Goal: Task Accomplishment & Management: Manage account settings

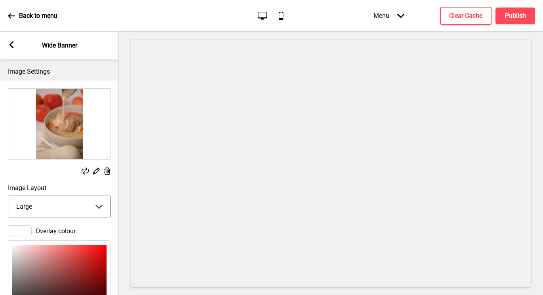
select select "large"
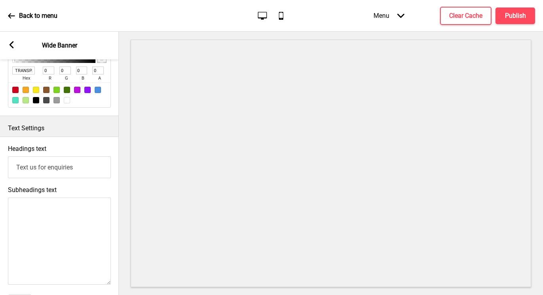
scroll to position [222, 0]
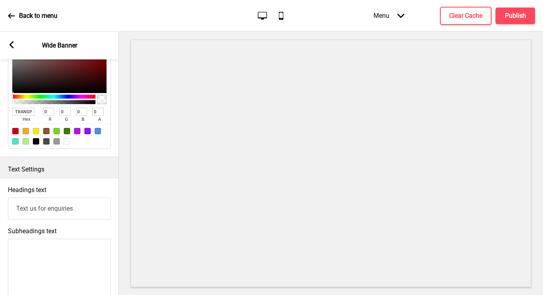
click at [89, 247] on textarea "Subheadings text" at bounding box center [59, 282] width 103 height 87
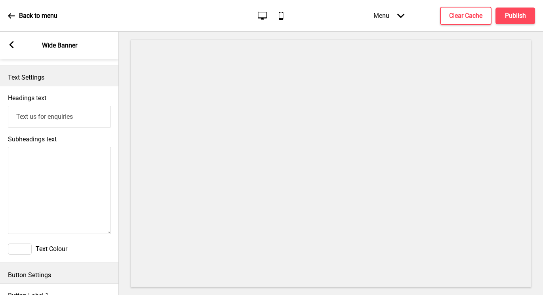
scroll to position [378, 0]
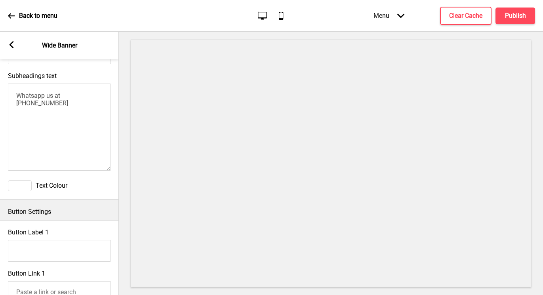
type textarea "Whatsapp us at +65 8110 6543"
click at [29, 183] on div at bounding box center [20, 185] width 24 height 11
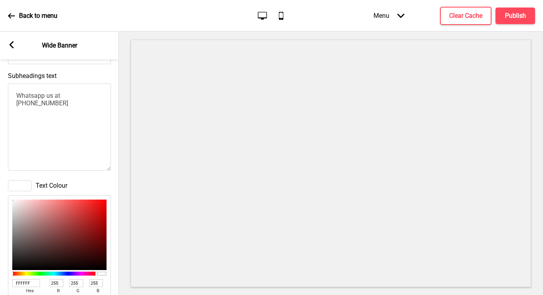
click at [29, 183] on div at bounding box center [20, 185] width 24 height 11
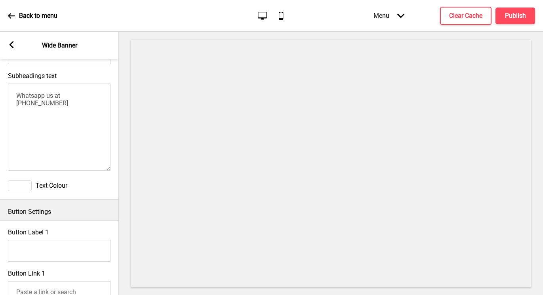
scroll to position [443, 0]
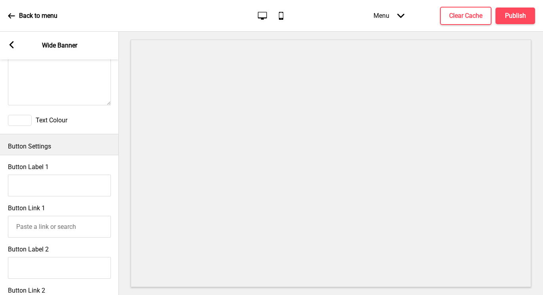
click at [57, 178] on input "Button Label 1" at bounding box center [59, 186] width 103 height 22
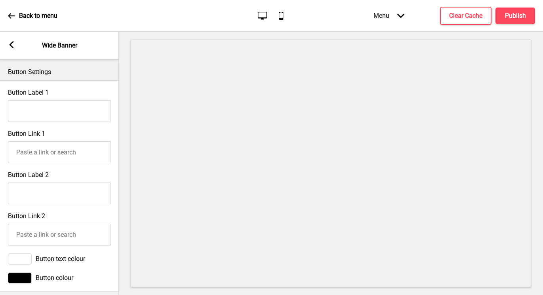
scroll to position [511, 0]
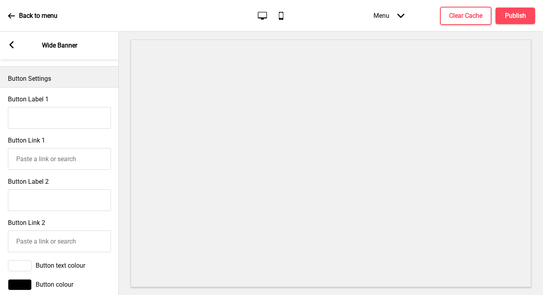
click at [60, 118] on input "Button Label 1" at bounding box center [59, 118] width 103 height 22
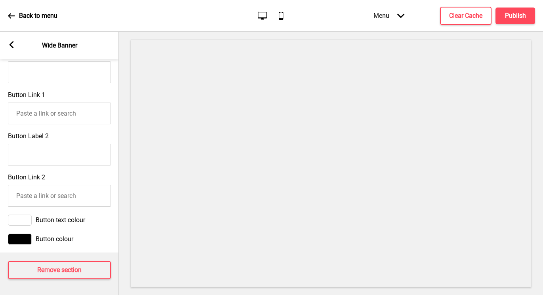
scroll to position [562, 0]
click at [28, 234] on div at bounding box center [20, 239] width 24 height 11
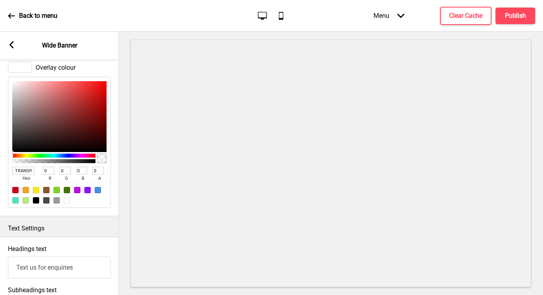
scroll to position [0, 0]
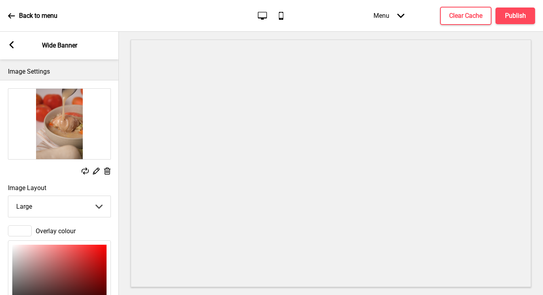
click at [28, 230] on div at bounding box center [20, 230] width 24 height 11
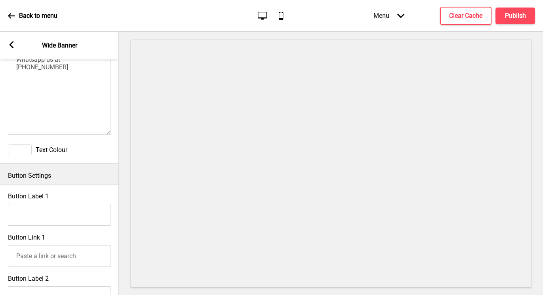
scroll to position [197, 0]
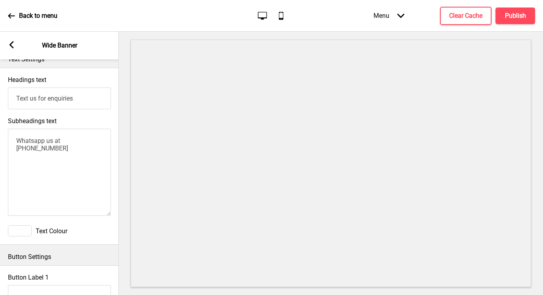
click at [398, 11] on div "Menu Arrow down" at bounding box center [388, 15] width 47 height 23
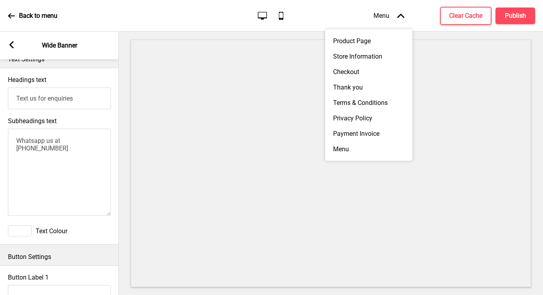
click at [398, 11] on div "Menu Arrow up" at bounding box center [388, 15] width 47 height 23
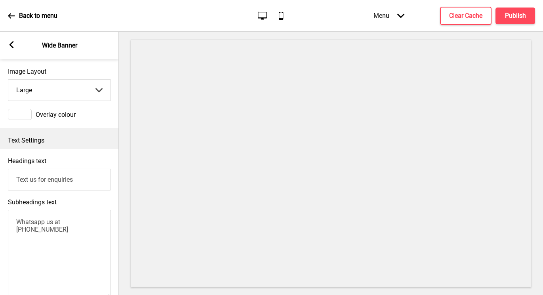
scroll to position [0, 0]
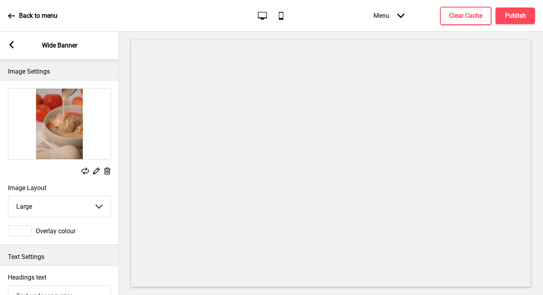
click at [95, 171] on icon at bounding box center [96, 171] width 7 height 7
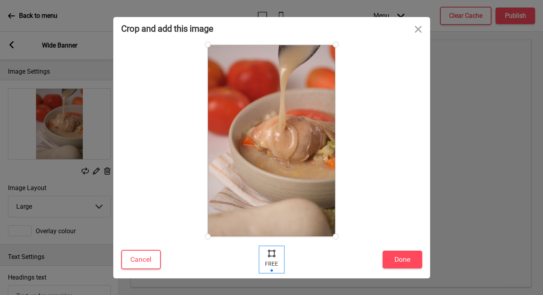
click at [270, 251] on div at bounding box center [272, 253] width 12 height 12
click at [421, 28] on button "Close" at bounding box center [418, 29] width 24 height 24
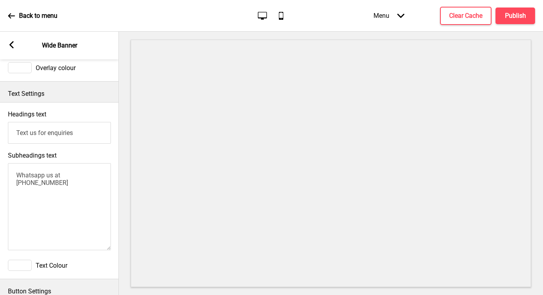
scroll to position [99, 0]
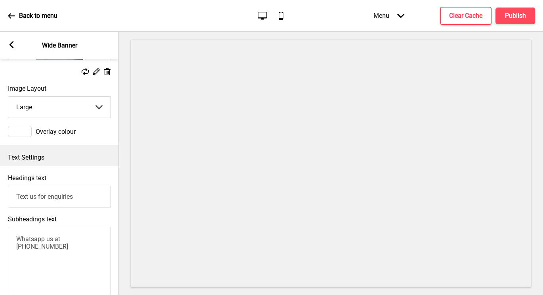
click at [98, 106] on select "Small Medium Large" at bounding box center [59, 107] width 102 height 21
click at [14, 129] on div at bounding box center [20, 131] width 24 height 11
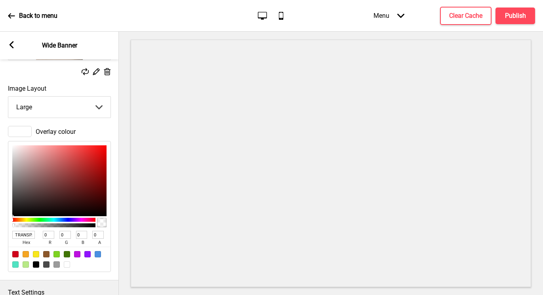
type input "C93434"
type input "201"
type input "52"
click at [82, 160] on div at bounding box center [59, 180] width 94 height 71
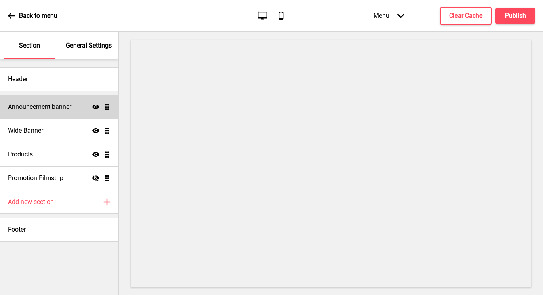
click at [32, 101] on div "Announcement banner Show Drag" at bounding box center [59, 107] width 118 height 24
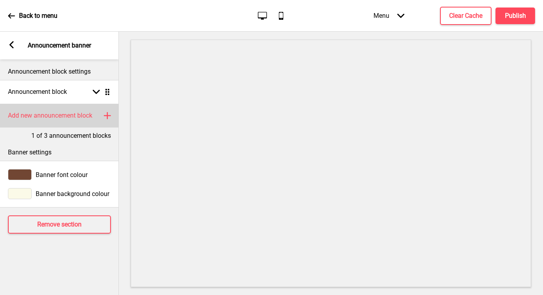
click at [72, 123] on div "Add new announcement block Plus" at bounding box center [59, 116] width 119 height 24
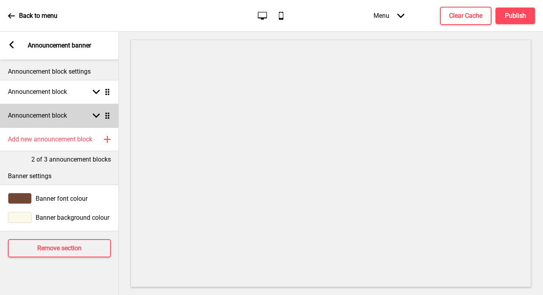
click at [108, 120] on div "Announcement block Arrow down Drag" at bounding box center [59, 116] width 119 height 24
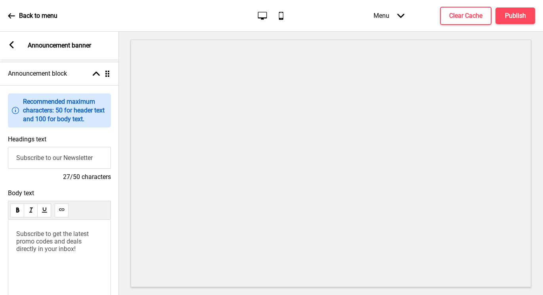
scroll to position [39, 0]
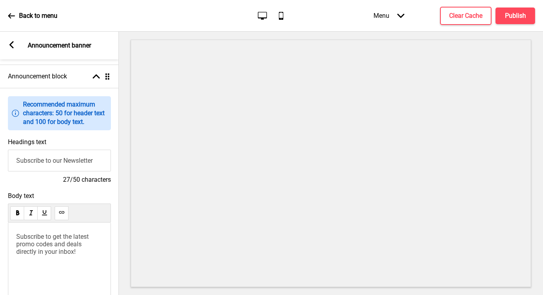
click at [72, 161] on input "Subscribe to our Newsletter" at bounding box center [59, 161] width 103 height 22
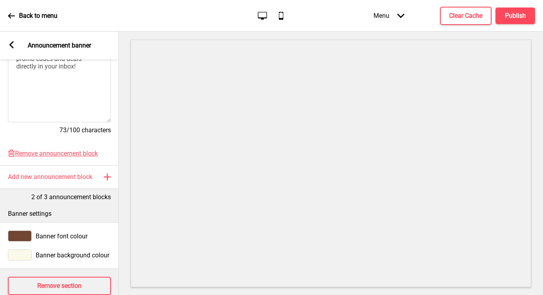
scroll to position [246, 0]
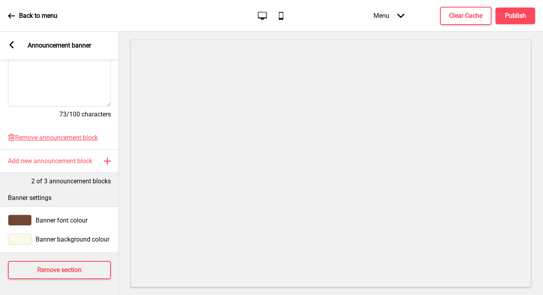
type input "Text us for Enquiries"
click at [12, 48] on div "Arrow left" at bounding box center [11, 45] width 7 height 9
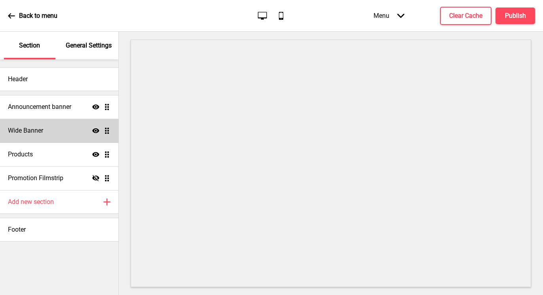
click at [61, 134] on div "Wide Banner Show Drag" at bounding box center [59, 131] width 118 height 24
select select "large"
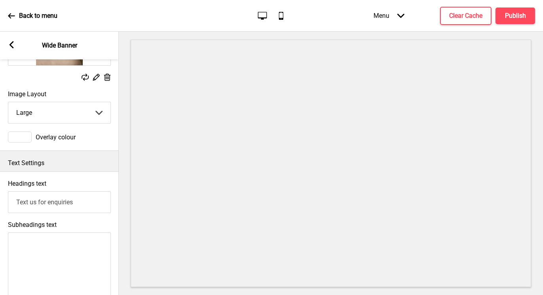
scroll to position [98, 0]
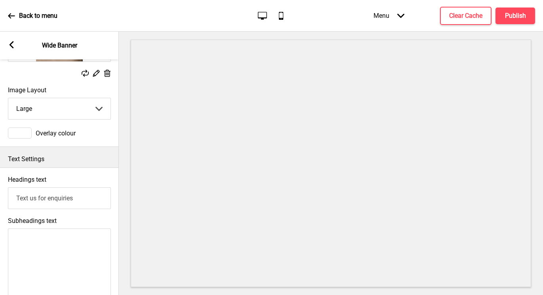
drag, startPoint x: 78, startPoint y: 196, endPoint x: -7, endPoint y: 197, distance: 85.1
click at [0, 197] on html "Back to menu Desktop Mobile Menu Arrow down Product Page Store Information Chec…" at bounding box center [271, 147] width 543 height 295
type input "="
click at [92, 167] on div "Text Settings" at bounding box center [59, 157] width 119 height 21
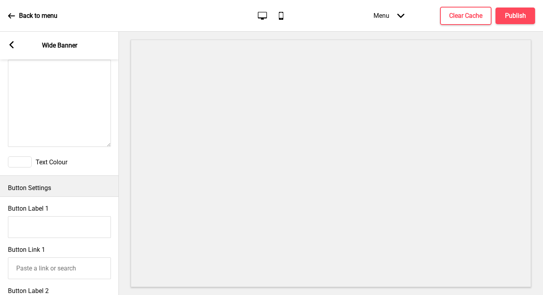
click at [93, 127] on textarea "Subheadings text" at bounding box center [59, 103] width 103 height 87
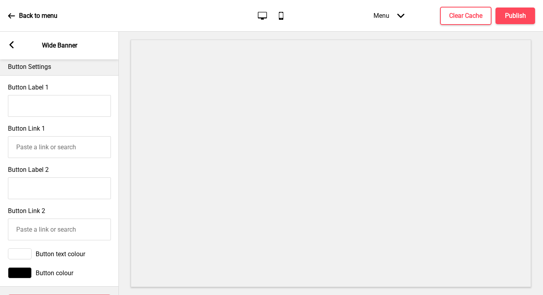
scroll to position [428, 0]
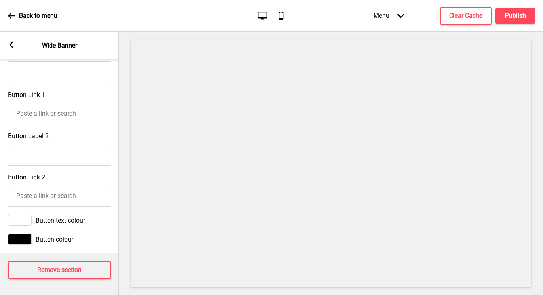
click at [13, 49] on div "Arrow left" at bounding box center [11, 45] width 7 height 9
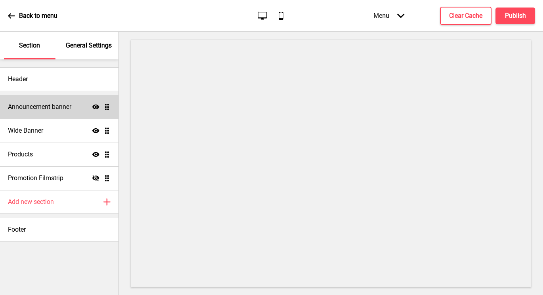
click at [39, 107] on h4 "Announcement banner" at bounding box center [39, 107] width 63 height 9
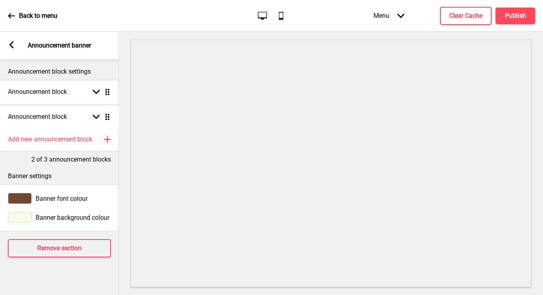
click at [107, 118] on ul "Announcement block Arrow down Drag Announcement block Arrow down Drag" at bounding box center [59, 103] width 119 height 47
click at [8, 46] on rect at bounding box center [11, 44] width 7 height 7
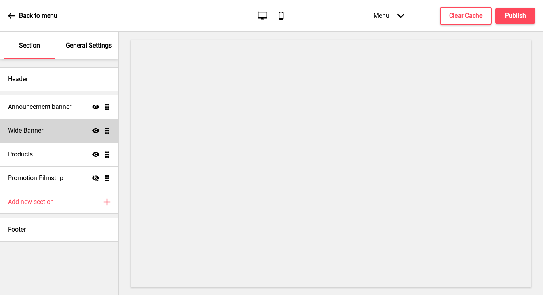
click at [61, 131] on div "Wide Banner Show Drag" at bounding box center [59, 131] width 118 height 24
select select "large"
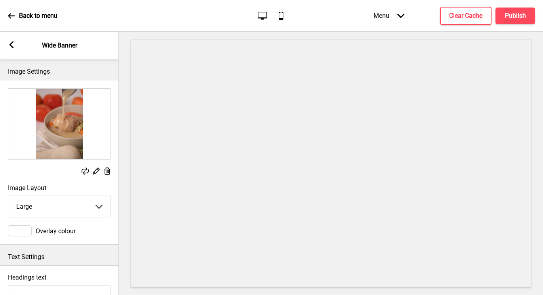
scroll to position [163, 0]
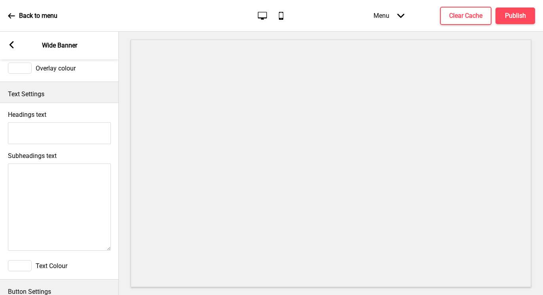
click at [4, 39] on div "Arrow left Wide Banner" at bounding box center [59, 46] width 119 height 28
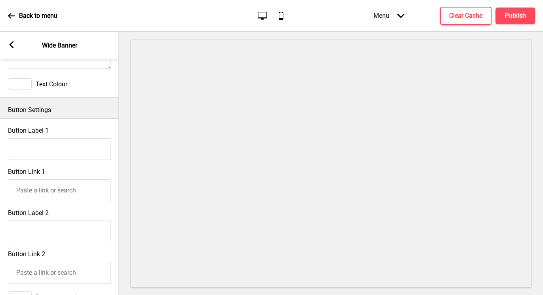
scroll to position [428, 0]
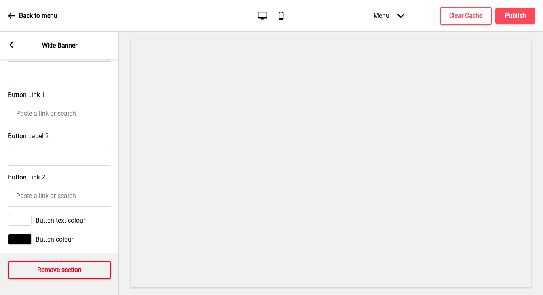
click at [90, 263] on button "Remove section" at bounding box center [59, 270] width 103 height 18
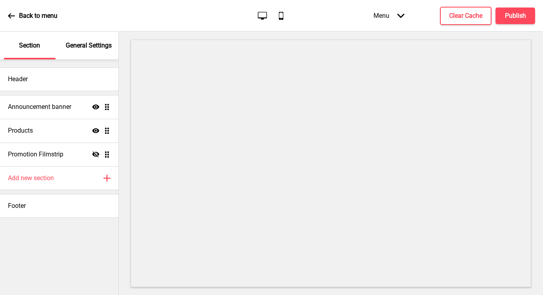
click at [9, 13] on icon at bounding box center [11, 15] width 7 height 7
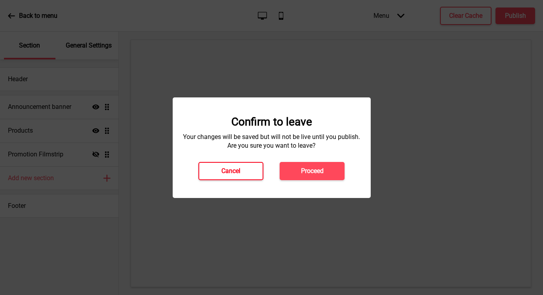
click at [254, 169] on button "Cancel" at bounding box center [230, 171] width 65 height 18
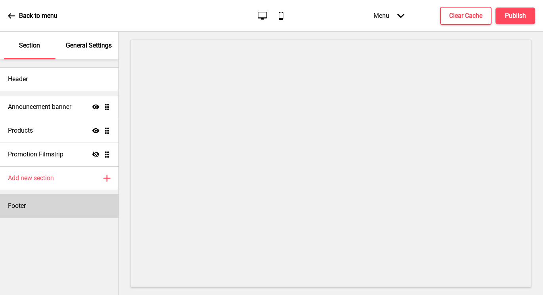
click at [55, 199] on div "Footer" at bounding box center [59, 206] width 118 height 24
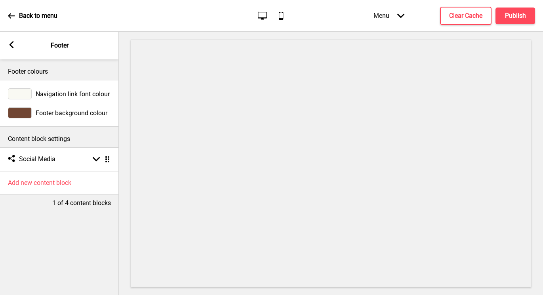
click at [13, 43] on rect at bounding box center [11, 44] width 7 height 7
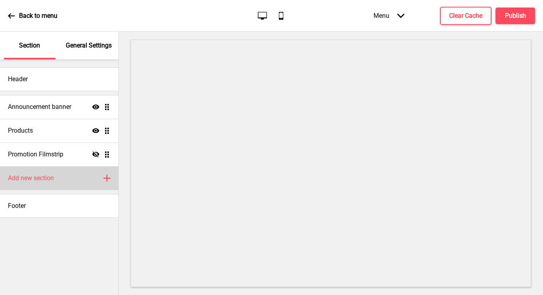
click at [66, 173] on div "Add new section Plus" at bounding box center [59, 178] width 118 height 24
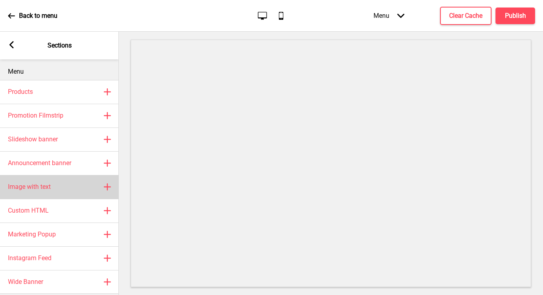
scroll to position [13, 0]
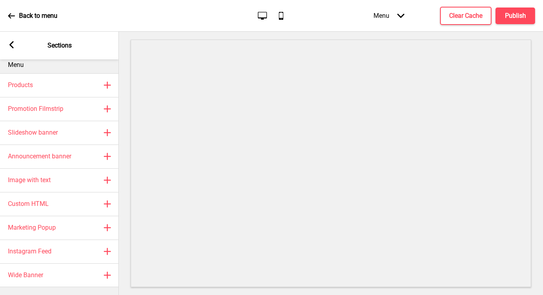
click at [12, 47] on icon at bounding box center [11, 44] width 4 height 7
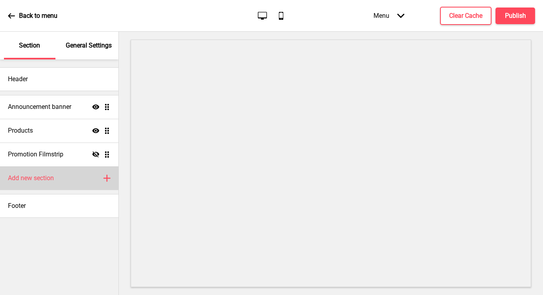
click at [56, 170] on div "Add new section Plus" at bounding box center [59, 178] width 118 height 24
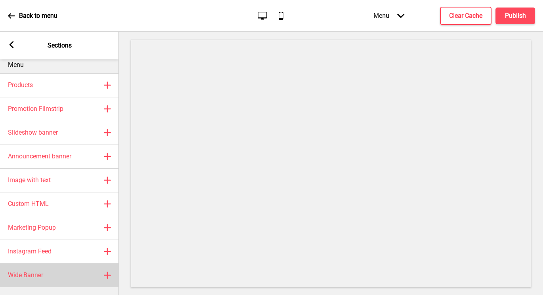
click at [84, 268] on div "Wide Banner Plus" at bounding box center [59, 275] width 119 height 24
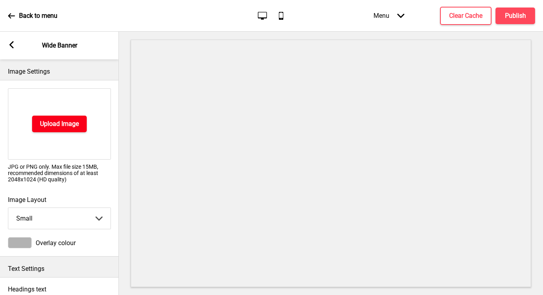
click at [56, 122] on h4 "Upload Image" at bounding box center [59, 124] width 39 height 9
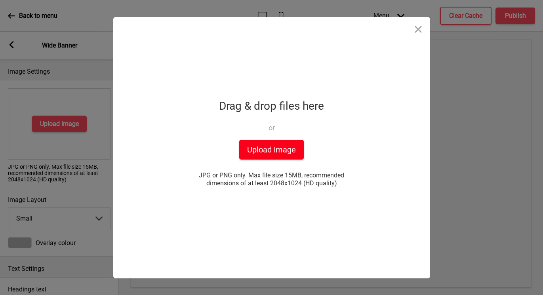
click at [273, 146] on button "Upload Image" at bounding box center [271, 150] width 65 height 20
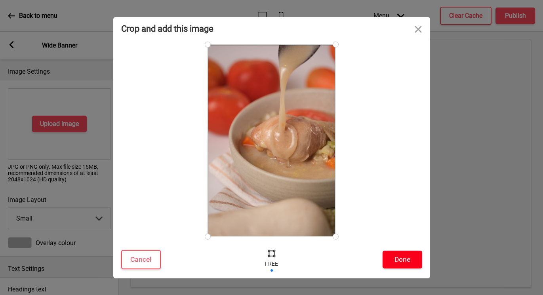
click at [394, 261] on button "Done" at bounding box center [402, 260] width 40 height 18
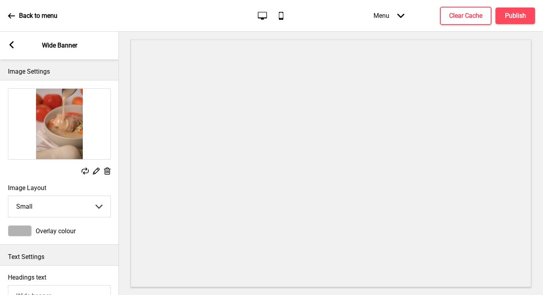
click at [89, 205] on select "Small Medium Large" at bounding box center [59, 206] width 102 height 21
select select "large"
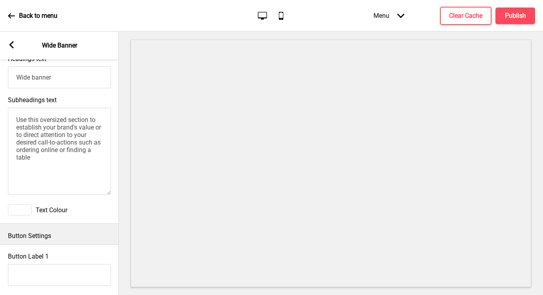
scroll to position [68, 0]
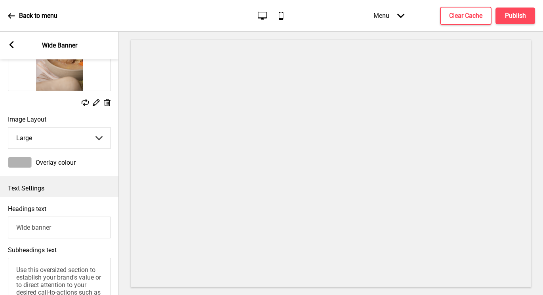
click at [13, 160] on div at bounding box center [20, 162] width 24 height 11
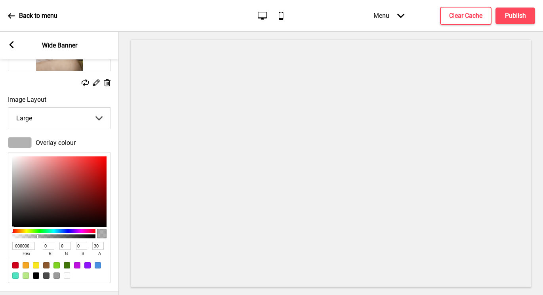
scroll to position [95, 0]
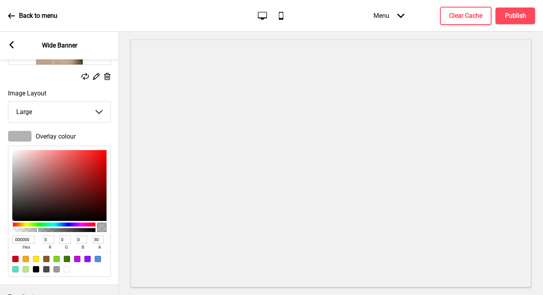
click at [67, 268] on div at bounding box center [67, 269] width 6 height 6
type input "FFFFFF"
type input "255"
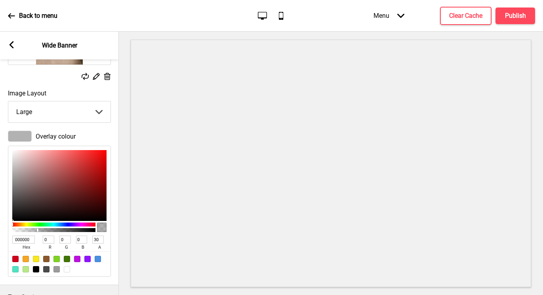
type input "100"
click at [53, 270] on div at bounding box center [56, 269] width 6 height 6
type input "9B9B9B"
type input "155"
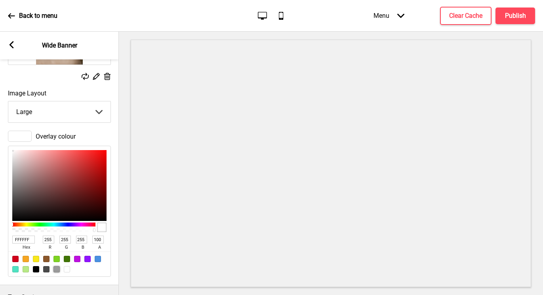
type input "155"
click at [17, 228] on div at bounding box center [53, 230] width 81 height 4
click at [13, 228] on div at bounding box center [53, 230] width 83 height 4
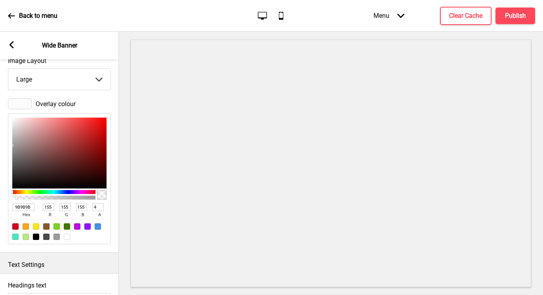
scroll to position [141, 0]
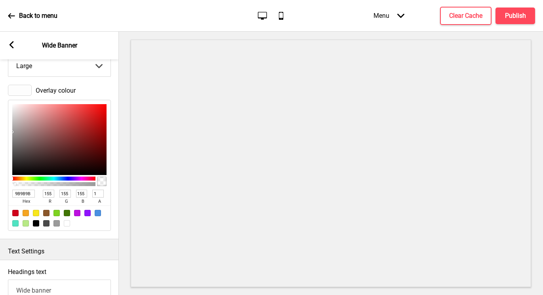
type input "0"
drag, startPoint x: 24, startPoint y: 183, endPoint x: 9, endPoint y: 180, distance: 14.6
click at [9, 180] on div "9B9B9B hex 155 r 155 g 155 b 0 a" at bounding box center [59, 165] width 103 height 131
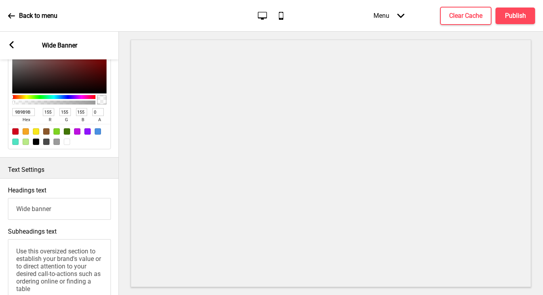
scroll to position [278, 0]
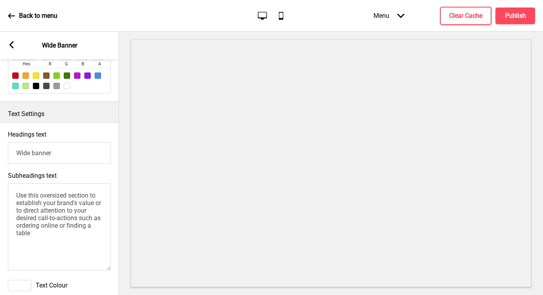
click at [89, 239] on textarea "Use this oversized section to establish your brand's value or to direct attenti…" at bounding box center [59, 226] width 103 height 87
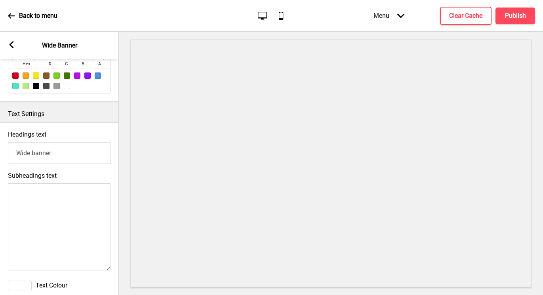
drag, startPoint x: 63, startPoint y: 154, endPoint x: -7, endPoint y: 142, distance: 71.1
click at [0, 142] on html "Back to menu Desktop Mobile Menu Arrow down Product Page Store Information Chec…" at bounding box center [271, 147] width 543 height 295
click at [101, 107] on div "Text Settings" at bounding box center [59, 112] width 119 height 21
click at [84, 204] on textarea "Subheadings text" at bounding box center [59, 226] width 103 height 87
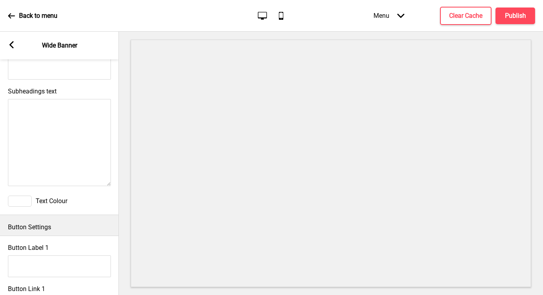
scroll to position [429, 0]
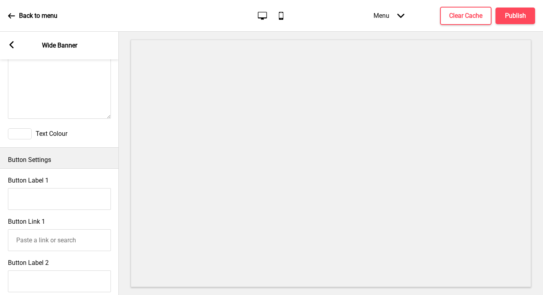
click at [31, 131] on div at bounding box center [20, 133] width 24 height 11
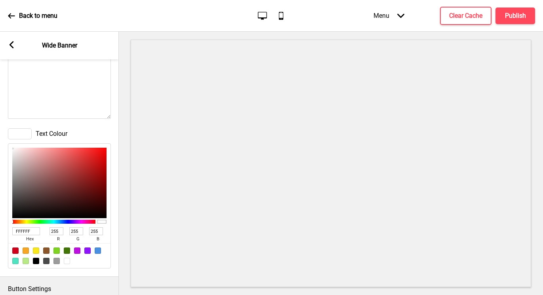
type input "F9F4F4"
type input "249"
type input "244"
click at [14, 149] on div at bounding box center [59, 183] width 94 height 71
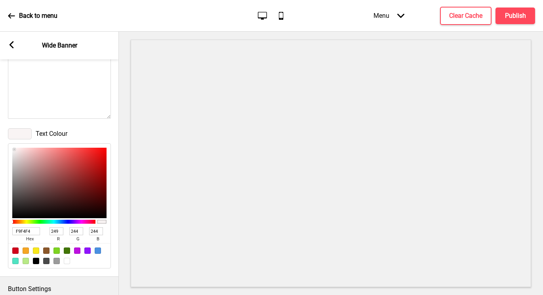
click at [63, 262] on div at bounding box center [59, 255] width 102 height 25
click at [34, 233] on input "F9F4F4" at bounding box center [26, 231] width 28 height 8
click at [101, 222] on div at bounding box center [101, 222] width 9 height 4
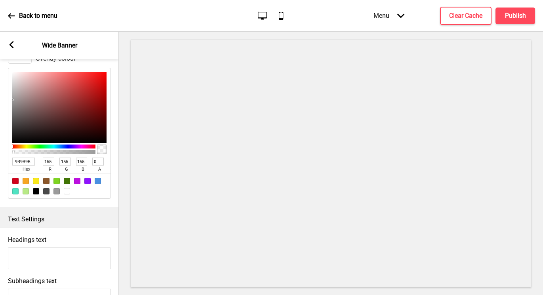
scroll to position [432, 0]
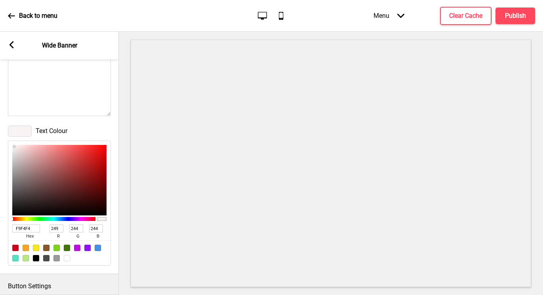
type input "260303"
type input "38"
type input "3"
click at [99, 205] on div at bounding box center [59, 180] width 94 height 71
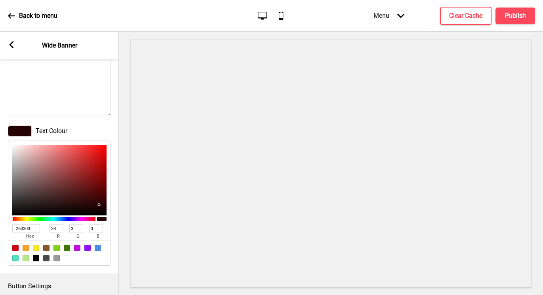
type input "0F0101"
type input "15"
type input "1"
click at [103, 211] on div at bounding box center [59, 180] width 94 height 71
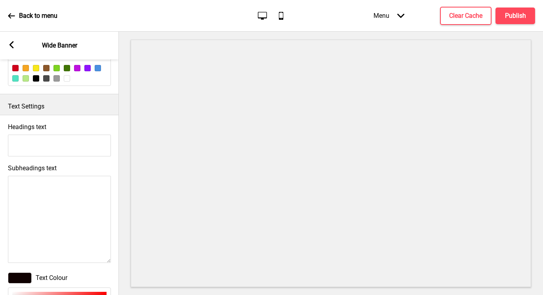
scroll to position [266, 0]
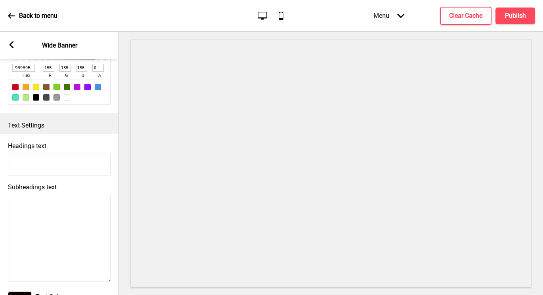
click at [68, 164] on input "Headings text" at bounding box center [59, 165] width 103 height 22
type input "Glow Up with Collagenic"
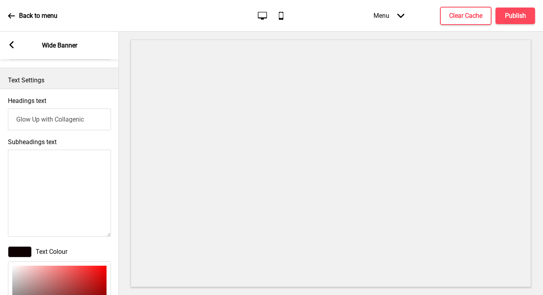
scroll to position [300, 0]
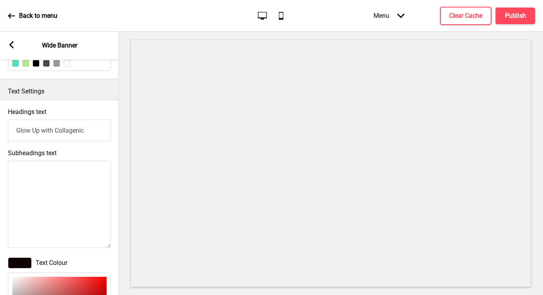
drag, startPoint x: 90, startPoint y: 128, endPoint x: -7, endPoint y: 126, distance: 97.0
click at [0, 126] on html "Back to menu Desktop Mobile Menu Arrow down Product Page Store Information Chec…" at bounding box center [271, 147] width 543 height 295
click at [45, 206] on textarea "Subheadings text" at bounding box center [59, 204] width 103 height 87
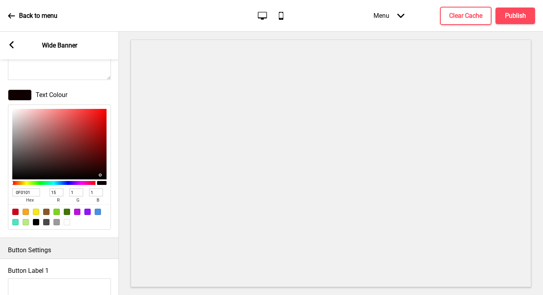
click at [67, 221] on div at bounding box center [67, 222] width 6 height 6
type input "FFFFFF"
type input "255"
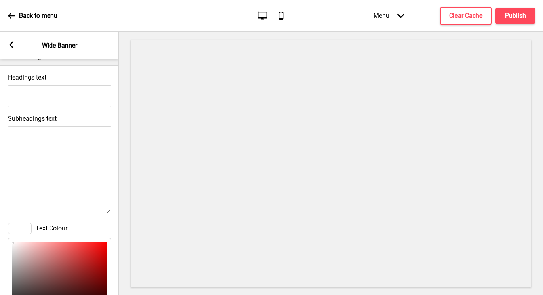
scroll to position [237, 0]
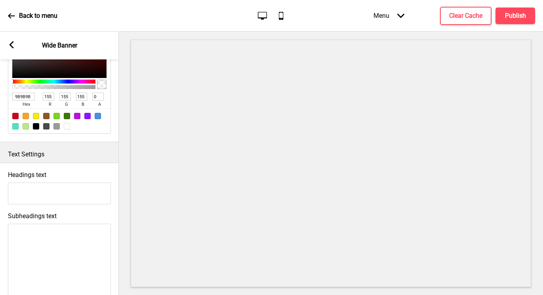
click at [52, 194] on input "Headings text" at bounding box center [59, 193] width 103 height 22
type input "Glow me up."
click at [74, 216] on div "Subheadings text" at bounding box center [59, 262] width 119 height 108
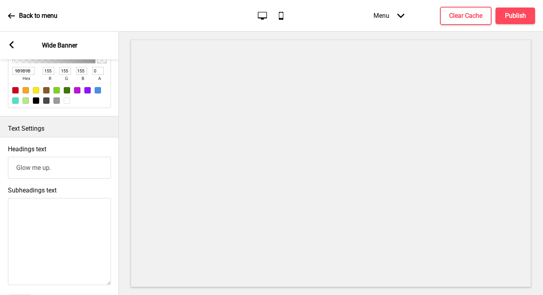
scroll to position [0, 0]
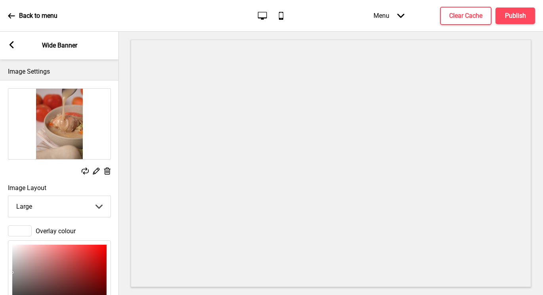
click at [7, 44] on div "Arrow left Wide Banner" at bounding box center [59, 46] width 119 height 28
click at [13, 42] on icon at bounding box center [11, 44] width 4 height 7
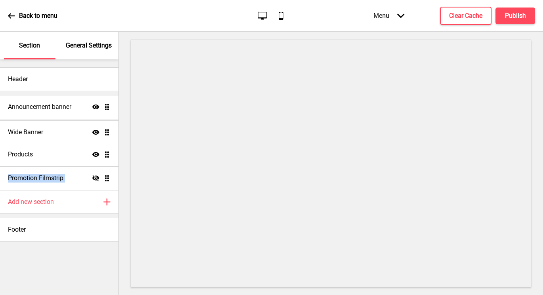
drag, startPoint x: 108, startPoint y: 177, endPoint x: 107, endPoint y: 131, distance: 45.9
click at [107, 131] on ul "Announcement banner Show Drag Products Show Drag Promotion Filmstrip Hide Drag …" at bounding box center [59, 142] width 118 height 95
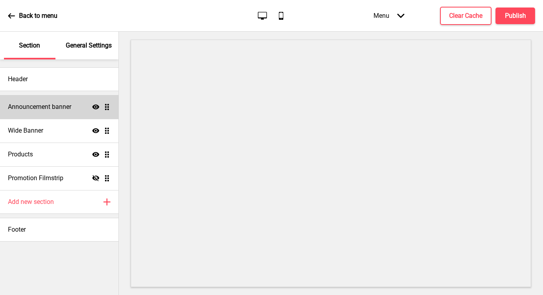
click at [63, 108] on h4 "Announcement banner" at bounding box center [39, 107] width 63 height 9
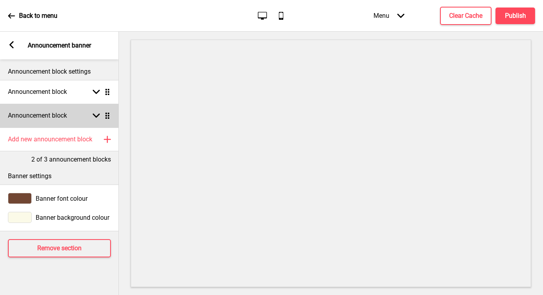
click at [95, 116] on icon at bounding box center [96, 116] width 7 height 4
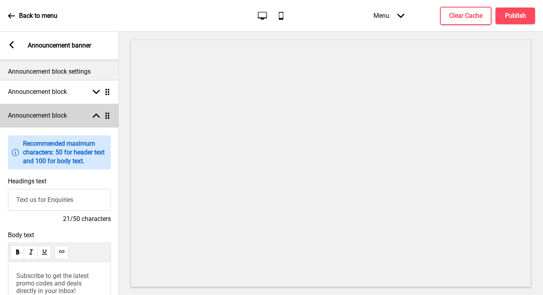
click at [99, 112] on div "Announcement block Arrow up Drag" at bounding box center [59, 116] width 119 height 24
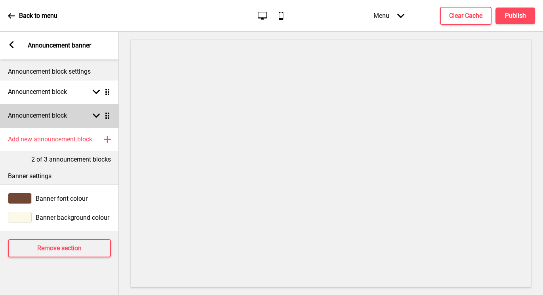
click at [71, 112] on div "Announcement block Arrow down Drag" at bounding box center [59, 116] width 119 height 24
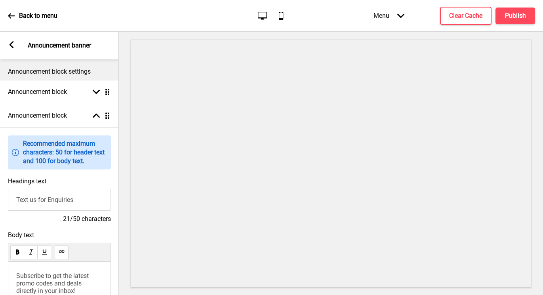
drag, startPoint x: 94, startPoint y: 200, endPoint x: -7, endPoint y: 179, distance: 103.2
click at [0, 179] on html "Back to menu Desktop Mobile Menu Arrow down Product Page Store Information Chec…" at bounding box center [271, 147] width 543 height 295
click at [82, 273] on span "Subscribe to get the latest promo codes and deals directly in your inbox!" at bounding box center [53, 283] width 74 height 23
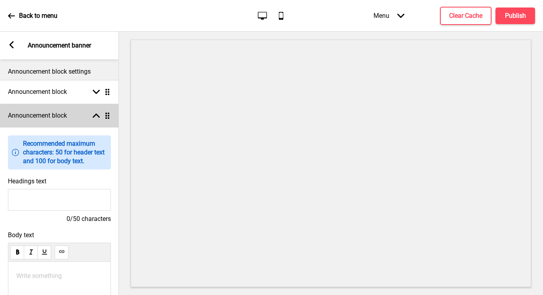
click at [96, 118] on rect at bounding box center [96, 115] width 7 height 7
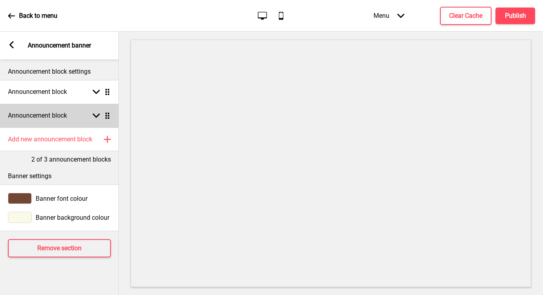
click at [69, 118] on div "Announcement block Arrow down Drag" at bounding box center [59, 116] width 119 height 24
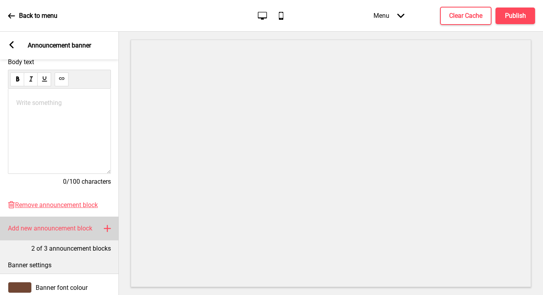
scroll to position [173, 0]
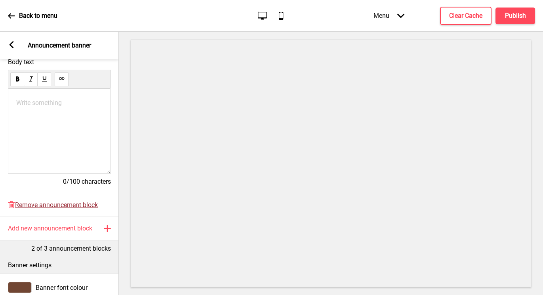
click at [77, 206] on span "Remove announcement block" at bounding box center [56, 205] width 83 height 8
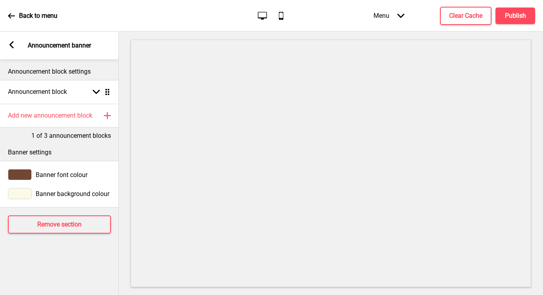
click at [13, 47] on rect at bounding box center [11, 44] width 7 height 7
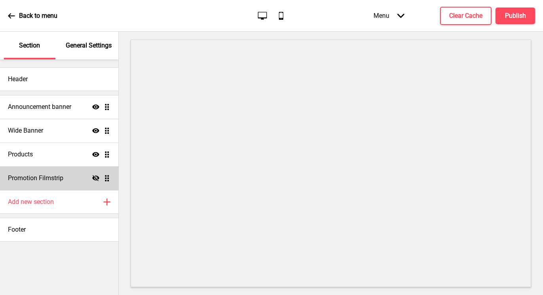
click at [100, 177] on div "Hide Drag" at bounding box center [101, 178] width 18 height 7
select select "center"
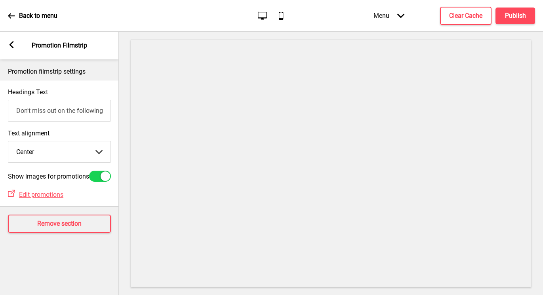
click at [9, 46] on rect at bounding box center [11, 44] width 7 height 7
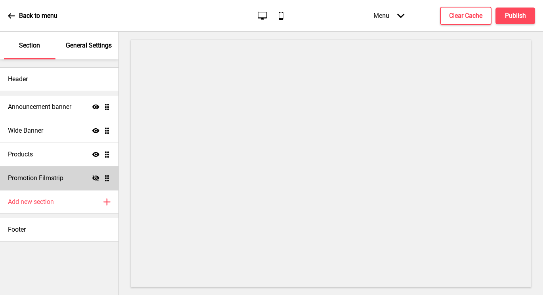
click at [95, 179] on icon "Hide" at bounding box center [95, 178] width 7 height 7
click at [95, 179] on icon "Show" at bounding box center [95, 178] width 7 height 7
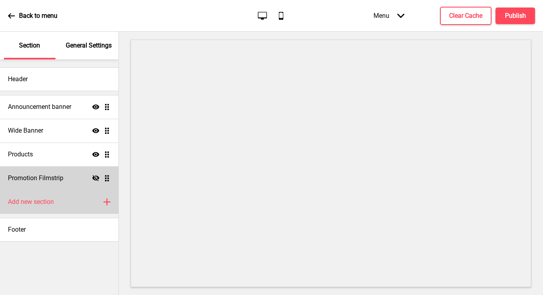
click at [81, 194] on div "Add new section Plus" at bounding box center [59, 202] width 118 height 24
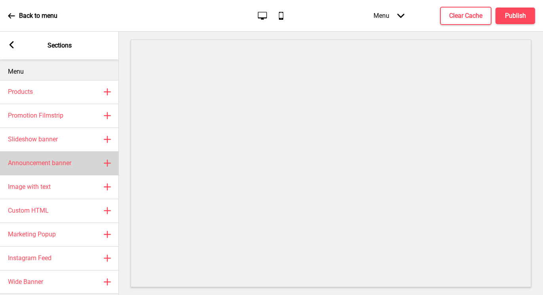
click at [73, 158] on div "Announcement banner Plus" at bounding box center [59, 163] width 119 height 24
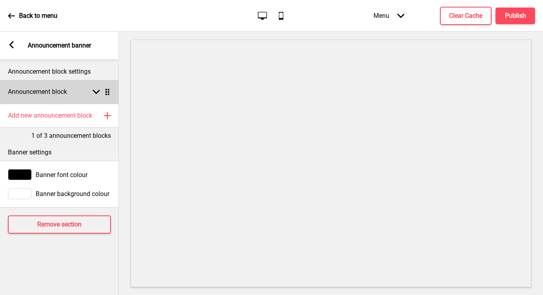
click at [93, 90] on icon at bounding box center [96, 92] width 7 height 4
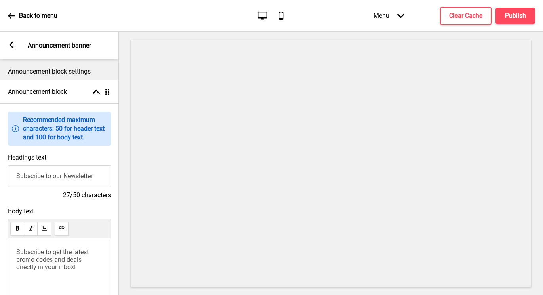
drag, startPoint x: 103, startPoint y: 173, endPoint x: -7, endPoint y: 151, distance: 112.7
click at [0, 151] on html "Back to menu Desktop Mobile Menu Arrow down Product Page Store Information Chec…" at bounding box center [271, 147] width 543 height 295
type input "Text us for Enquiries"
click at [12, 45] on rect at bounding box center [11, 44] width 7 height 7
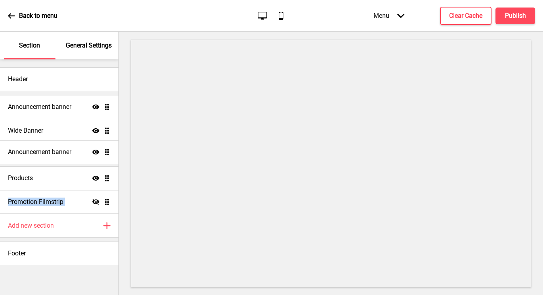
drag, startPoint x: 105, startPoint y: 201, endPoint x: 105, endPoint y: 151, distance: 49.9
click at [105, 151] on ul "Announcement banner Show Drag Wide Banner Show Drag Products Show Drag Promotio…" at bounding box center [59, 154] width 118 height 119
click at [108, 154] on ul "Announcement banner Show Drag Wide Banner Show Drag Announcement banner Show Dr…" at bounding box center [59, 154] width 118 height 119
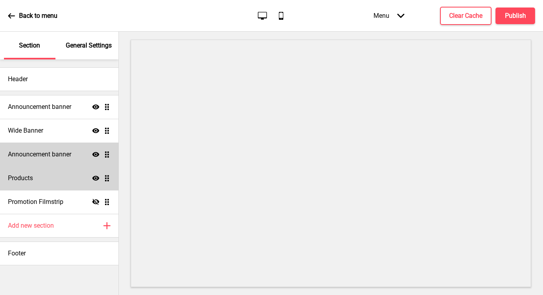
click at [42, 156] on h4 "Announcement banner" at bounding box center [39, 154] width 63 height 9
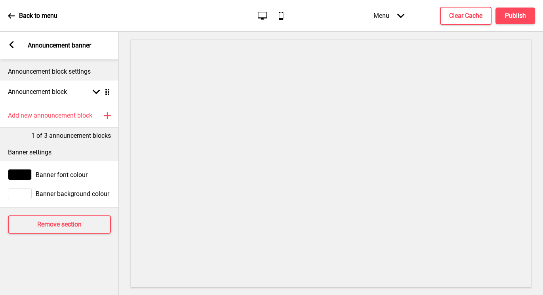
click at [58, 197] on span "Banner background colour" at bounding box center [73, 194] width 74 height 8
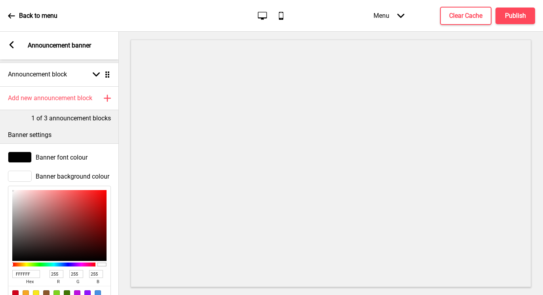
scroll to position [18, 0]
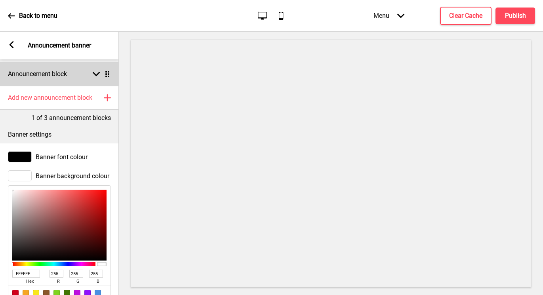
click at [30, 74] on h4 "Announcement block" at bounding box center [37, 74] width 59 height 9
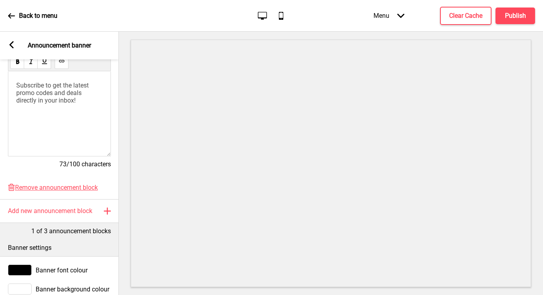
scroll to position [78, 0]
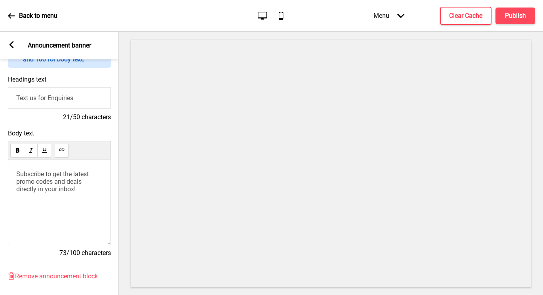
click at [13, 47] on rect at bounding box center [11, 44] width 7 height 7
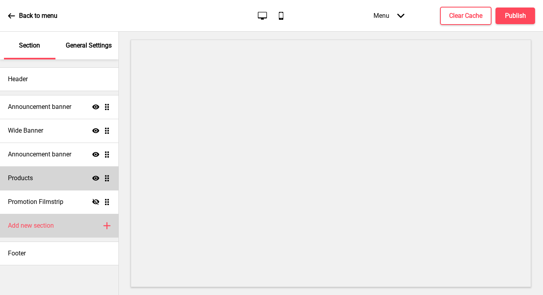
click at [63, 227] on div "Add new section Plus" at bounding box center [59, 226] width 118 height 24
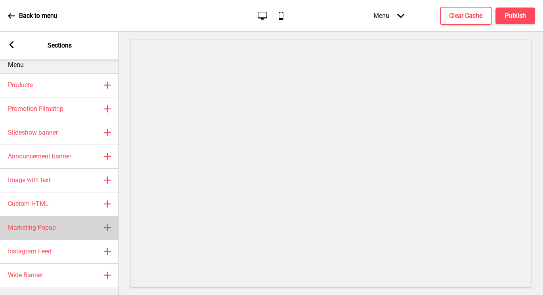
scroll to position [13, 0]
click at [104, 223] on rect at bounding box center [107, 227] width 9 height 9
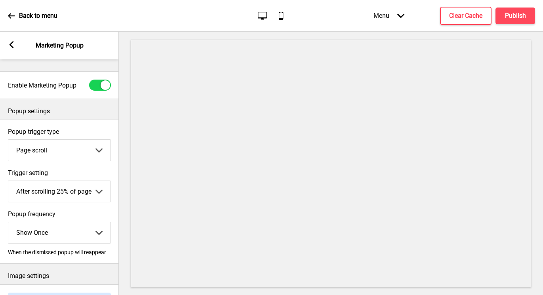
click at [82, 146] on select "Page scroll Time delay On exit intent" at bounding box center [59, 150] width 102 height 21
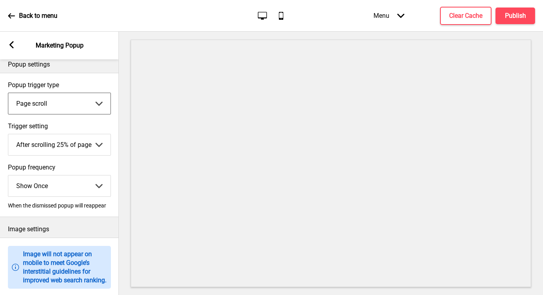
scroll to position [49, 0]
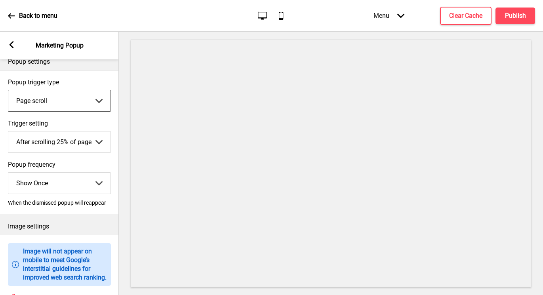
click at [93, 141] on select "After scrolling 25% of page After scrolling 50% of page After scrolling 75% of …" at bounding box center [59, 141] width 102 height 21
click at [87, 95] on select "Page scroll Time delay On exit intent" at bounding box center [59, 100] width 102 height 21
select select "timeDelay"
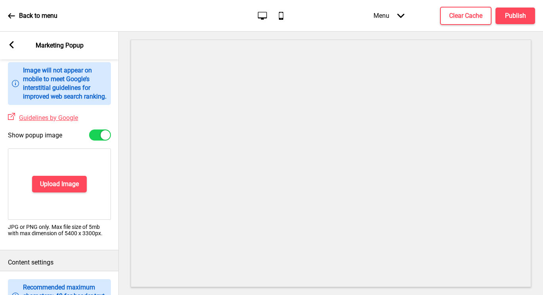
scroll to position [0, 0]
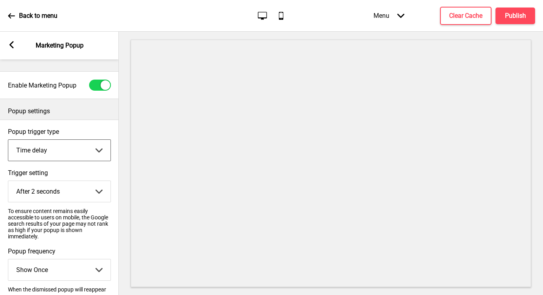
click at [91, 84] on div at bounding box center [100, 85] width 22 height 11
checkbox input "false"
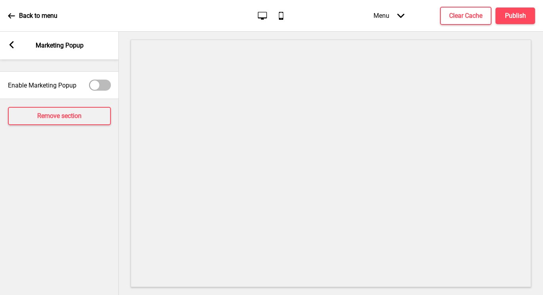
click at [9, 44] on rect at bounding box center [11, 44] width 7 height 7
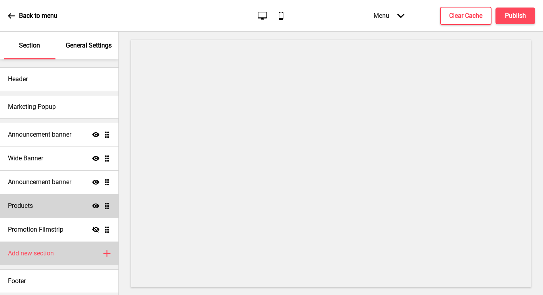
click at [62, 253] on div "Add new section Plus" at bounding box center [59, 253] width 118 height 24
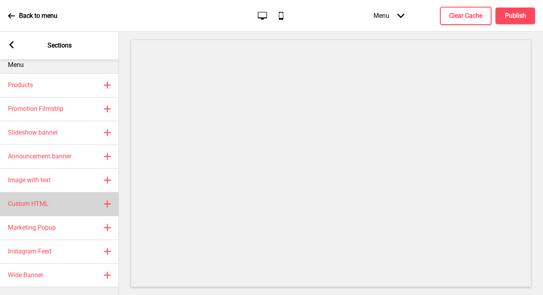
scroll to position [13, 0]
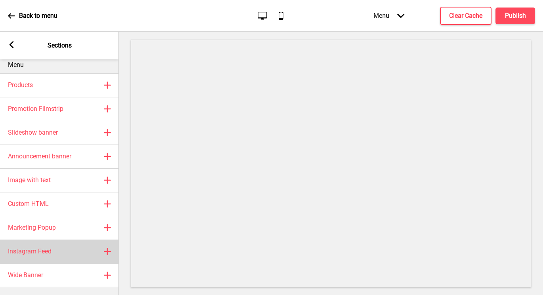
click at [47, 247] on h4 "Instagram Feed" at bounding box center [30, 251] width 44 height 9
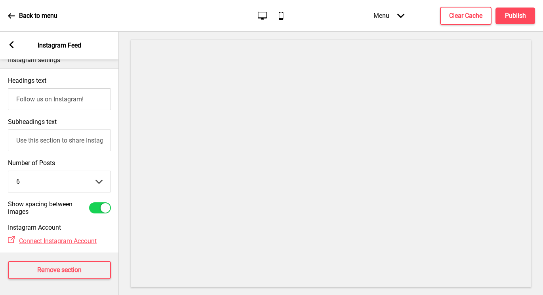
scroll to position [18, 0]
click at [57, 266] on h4 "Remove section" at bounding box center [59, 270] width 44 height 9
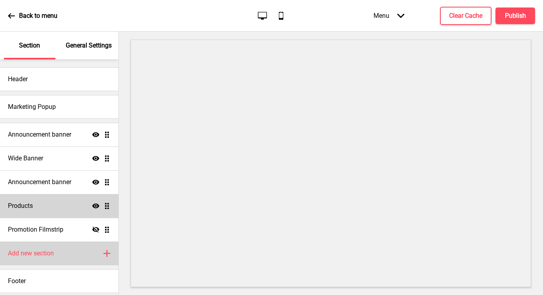
click at [51, 256] on h4 "Add new section" at bounding box center [31, 253] width 46 height 9
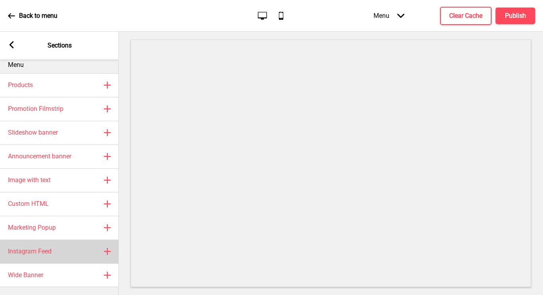
scroll to position [13, 0]
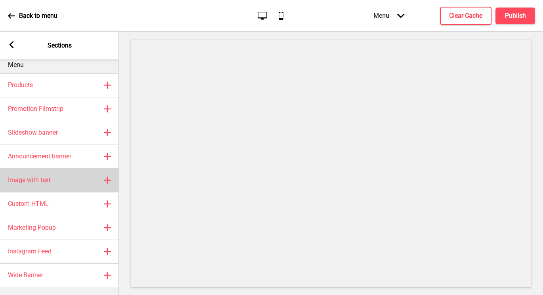
click at [29, 169] on div "Image with text Plus" at bounding box center [59, 180] width 119 height 24
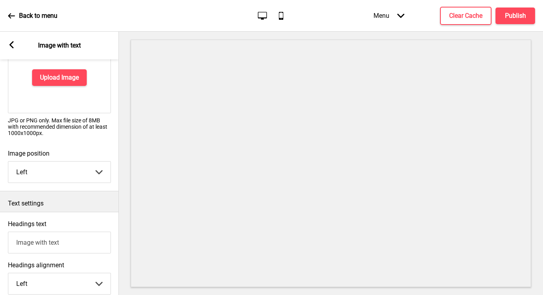
scroll to position [0, 0]
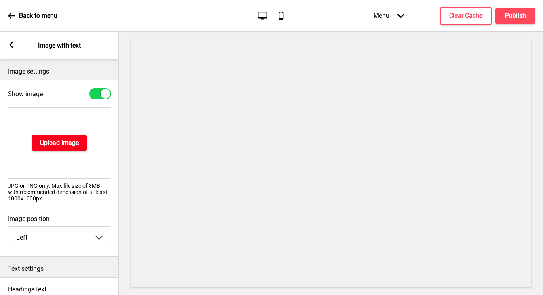
click at [56, 139] on h4 "Upload Image" at bounding box center [59, 143] width 39 height 9
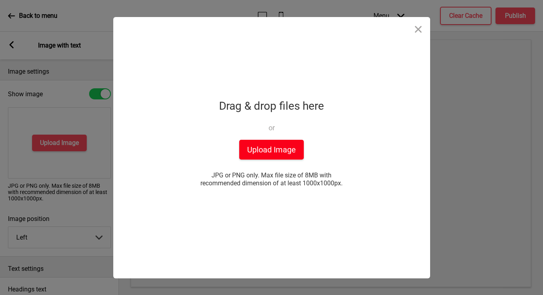
click at [279, 145] on button "Upload Image" at bounding box center [271, 150] width 65 height 20
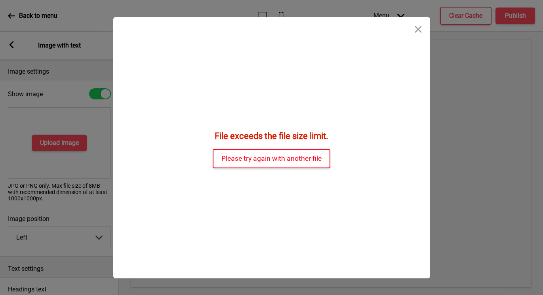
click at [263, 158] on button "Please try again with another file" at bounding box center [272, 158] width 118 height 19
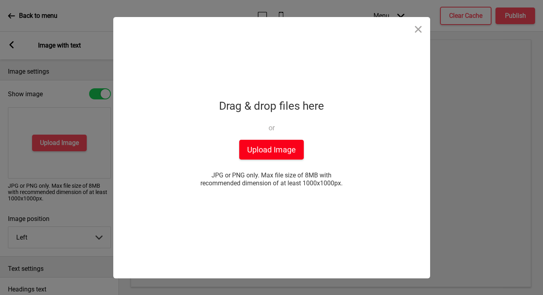
click at [260, 151] on button "Upload Image" at bounding box center [271, 150] width 65 height 20
click at [254, 145] on button "Upload Image" at bounding box center [271, 150] width 65 height 20
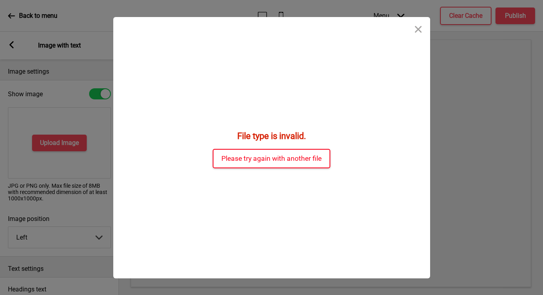
click at [258, 154] on button "Please try again with another file" at bounding box center [272, 158] width 118 height 19
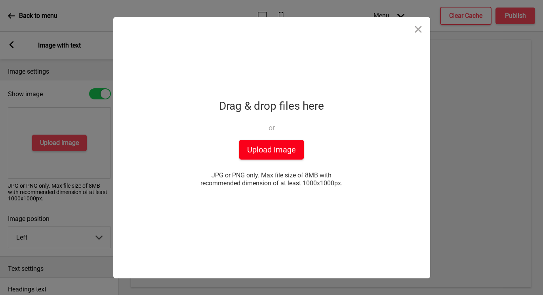
click at [258, 154] on button "Upload Image" at bounding box center [271, 150] width 65 height 20
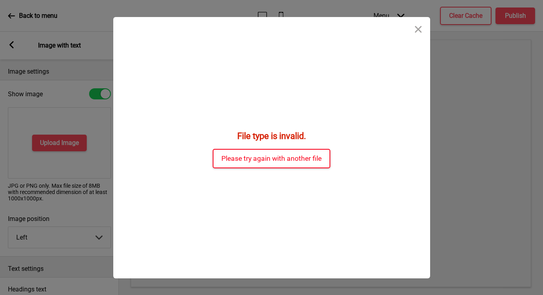
click at [279, 164] on button "Please try again with another file" at bounding box center [272, 158] width 118 height 19
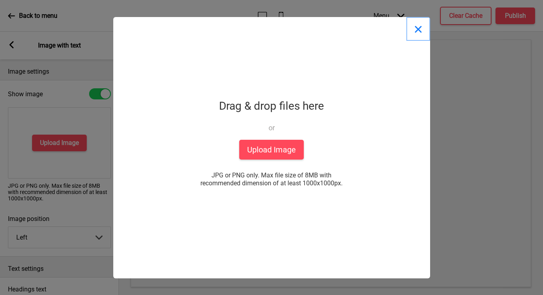
click at [414, 25] on button "Close" at bounding box center [418, 29] width 24 height 24
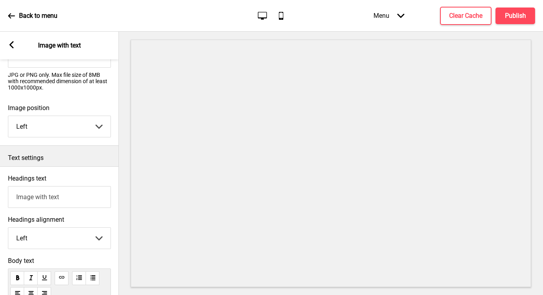
scroll to position [264, 0]
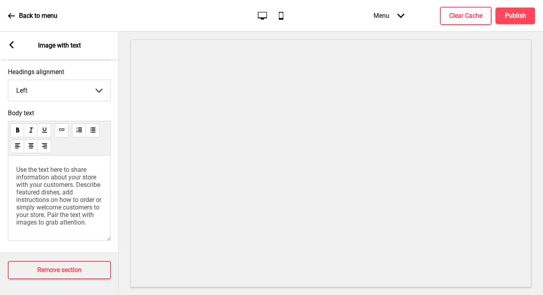
click at [61, 193] on span "Use the text here to share information about your store with your customers. De…" at bounding box center [59, 196] width 87 height 60
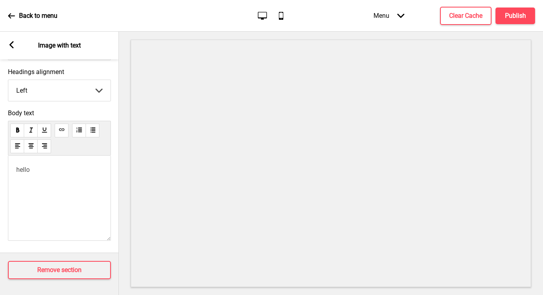
click at [77, 277] on div "Remove section" at bounding box center [59, 270] width 119 height 34
click at [77, 266] on h4 "Remove section" at bounding box center [59, 270] width 44 height 9
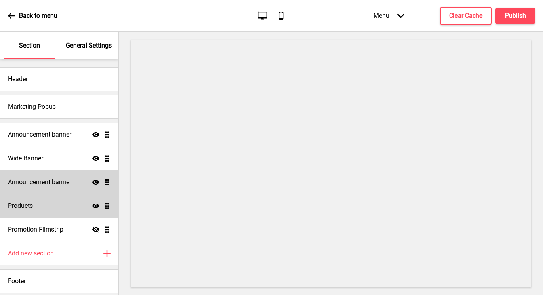
click at [61, 186] on h4 "Announcement banner" at bounding box center [39, 182] width 63 height 9
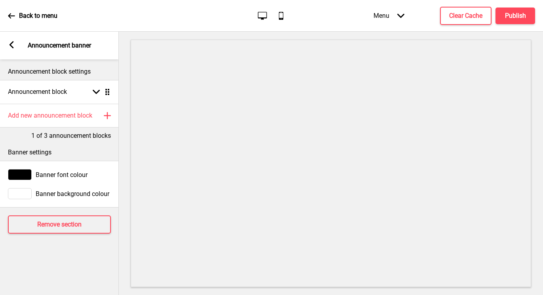
click at [11, 44] on icon at bounding box center [11, 44] width 4 height 7
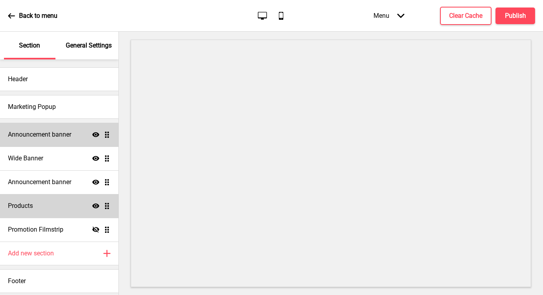
click at [77, 132] on div "Announcement banner Show Drag" at bounding box center [59, 135] width 118 height 24
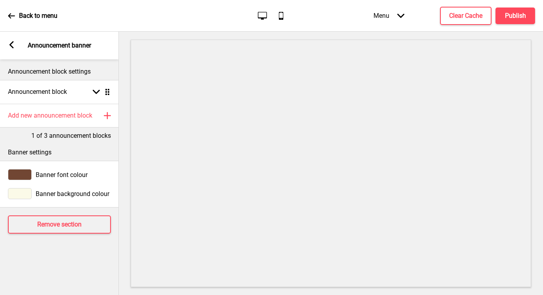
click at [19, 194] on div at bounding box center [20, 193] width 24 height 11
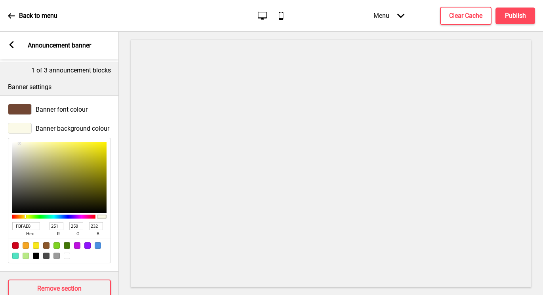
scroll to position [89, 0]
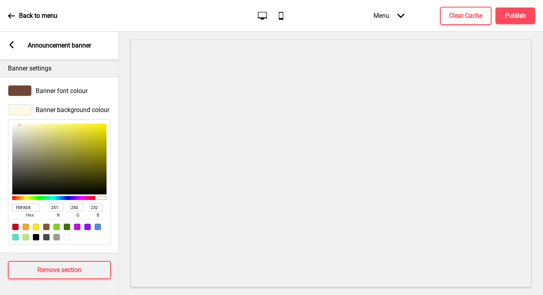
click at [61, 81] on div "Banner font colour" at bounding box center [59, 90] width 119 height 19
click at [60, 87] on span "Banner font colour" at bounding box center [62, 91] width 52 height 8
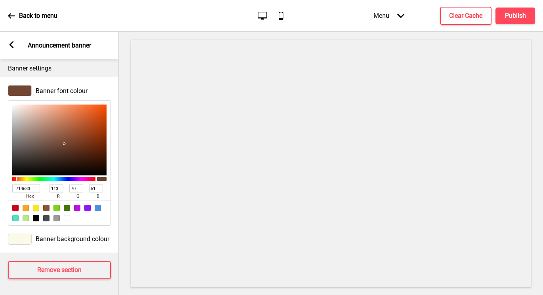
click at [42, 51] on div "Arrow left Announcement banner" at bounding box center [59, 46] width 119 height 28
click at [41, 49] on p "Announcement banner" at bounding box center [59, 45] width 63 height 9
click at [12, 40] on div "Arrow left Announcement banner" at bounding box center [59, 46] width 119 height 28
click at [9, 43] on rect at bounding box center [11, 44] width 7 height 7
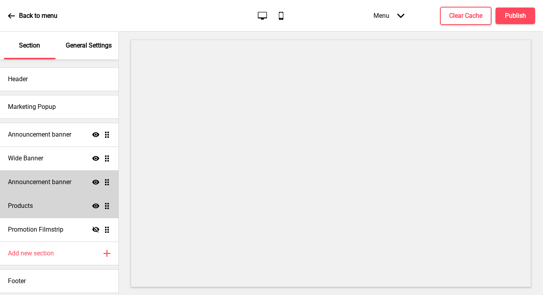
click at [74, 180] on div "Announcement banner Show Drag" at bounding box center [59, 182] width 118 height 24
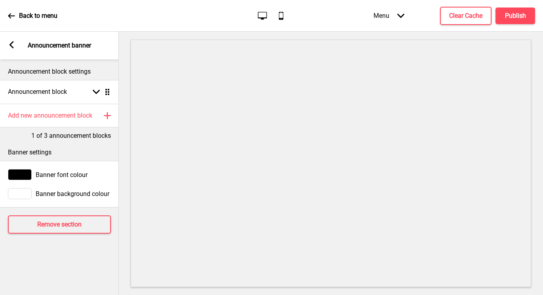
click at [43, 193] on span "Banner background colour" at bounding box center [73, 194] width 74 height 8
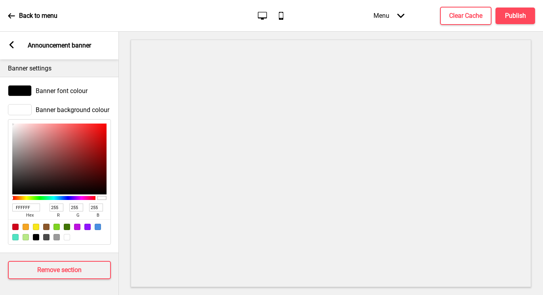
drag, startPoint x: 34, startPoint y: 199, endPoint x: -7, endPoint y: 195, distance: 41.4
click at [0, 195] on html "Back to menu Desktop Mobile Menu Arrow down Product Page Store Information Chec…" at bounding box center [271, 147] width 543 height 295
type input "FBF"
type input "187"
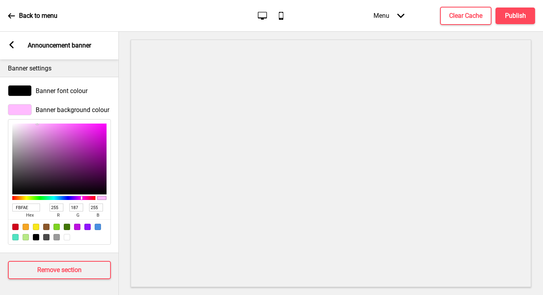
type input "FBFAEB"
type input "251"
type input "250"
type input "235"
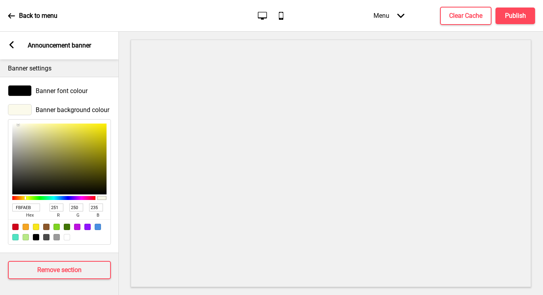
drag, startPoint x: 100, startPoint y: 199, endPoint x: 104, endPoint y: 203, distance: 6.2
click at [104, 203] on div "235 b" at bounding box center [97, 211] width 17 height 16
type input "FBFA02"
type input "2"
type input "FBFA17"
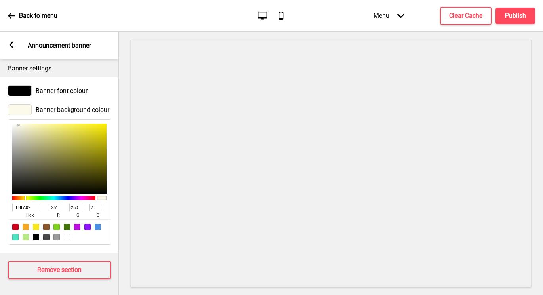
type input "23"
type input "FBFAE8"
type input "232"
click at [47, 87] on span "Banner font colour" at bounding box center [62, 91] width 52 height 8
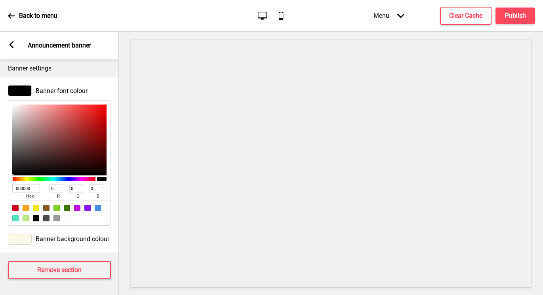
click at [34, 184] on input "000000" at bounding box center [26, 188] width 28 height 8
type input "714"
type input "119"
type input "17"
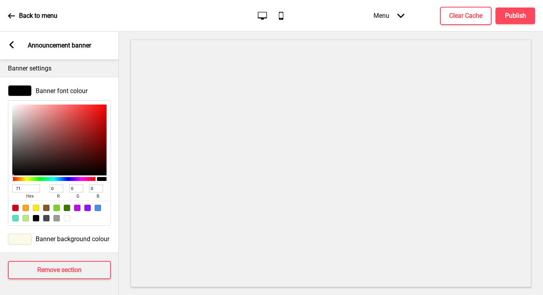
type input "68"
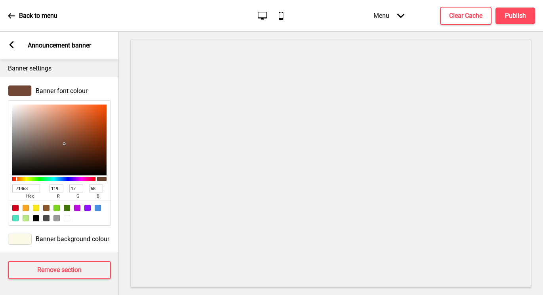
type input "714633"
type input "113"
type input "70"
type input "51"
type input "714633"
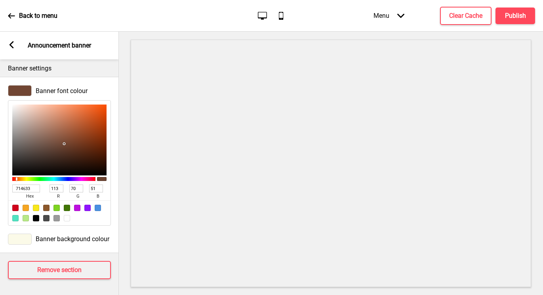
click at [56, 185] on input "113" at bounding box center [56, 188] width 14 height 8
click at [13, 45] on rect at bounding box center [11, 44] width 7 height 7
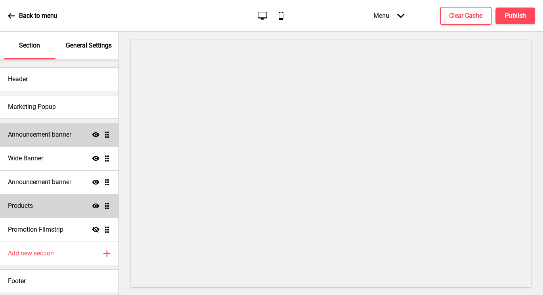
click at [38, 140] on div "Announcement banner Show Drag" at bounding box center [59, 135] width 118 height 24
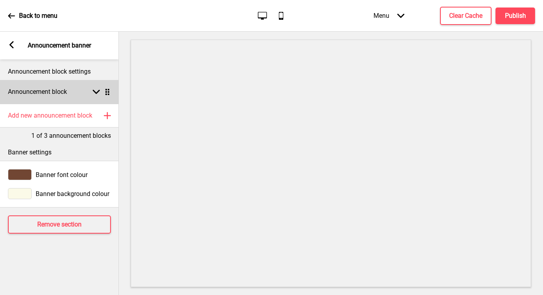
click at [75, 91] on div "Announcement block Arrow down Drag" at bounding box center [59, 92] width 119 height 24
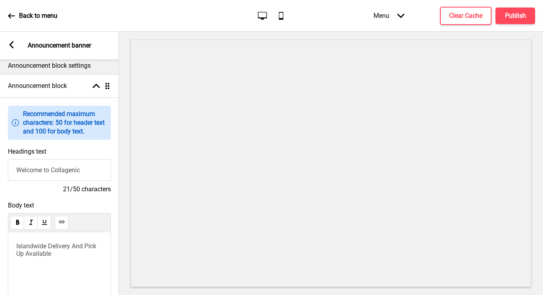
scroll to position [94, 0]
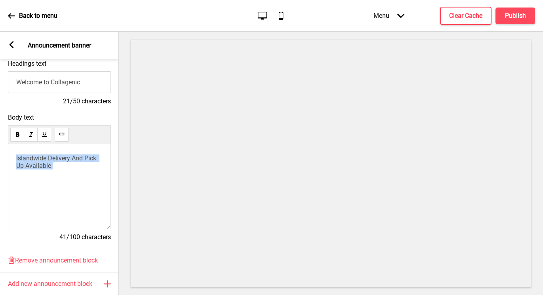
drag, startPoint x: 66, startPoint y: 176, endPoint x: 12, endPoint y: 146, distance: 62.2
click at [12, 146] on div "Islandwide Delivery And Pick Up Available" at bounding box center [59, 186] width 103 height 85
drag, startPoint x: 57, startPoint y: 165, endPoint x: 2, endPoint y: 146, distance: 57.9
click at [2, 146] on div "Body text Islandwide Delivery And Pick Up Available 41/100 characters" at bounding box center [59, 181] width 119 height 143
copy span "Islandwide Delivery And Pick Up Available"
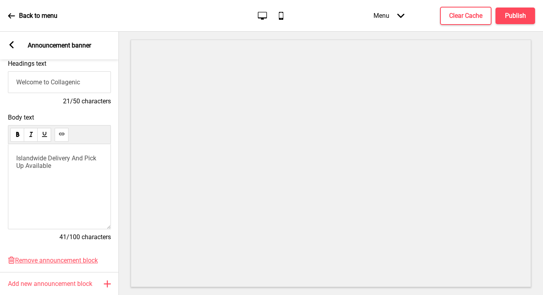
drag, startPoint x: 89, startPoint y: 79, endPoint x: 1, endPoint y: 74, distance: 88.4
click at [1, 74] on div "Headings text Welcome to Collagenic 21/50 characters" at bounding box center [59, 83] width 119 height 54
paste input "Islandwide Delivery And Pick Up Available"
type input "Islandwide Delivery And Pick Up Available"
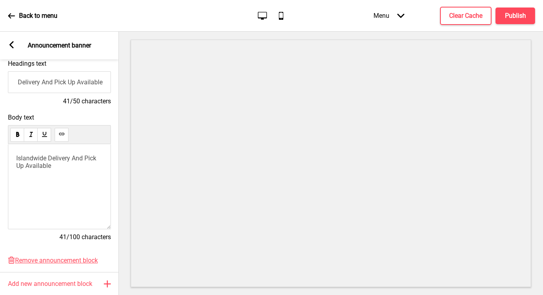
scroll to position [0, 0]
drag, startPoint x: 65, startPoint y: 171, endPoint x: 9, endPoint y: 146, distance: 61.3
click at [9, 146] on div "Islandwide Delivery And Pick Up Available" at bounding box center [59, 186] width 103 height 85
click at [40, 163] on span "Islandwide Delivery And Pick Up Available" at bounding box center [57, 161] width 82 height 15
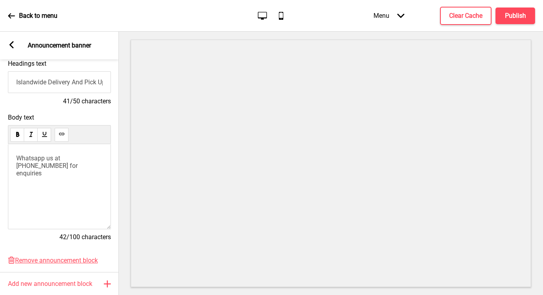
click at [100, 82] on input "Islandwide Delivery And Pick Up Available" at bounding box center [59, 82] width 103 height 22
click at [77, 84] on input "Islandwide Delivery And Pick Up Available" at bounding box center [59, 82] width 103 height 22
type input "Islandwide Delivery And Pick Up Available"
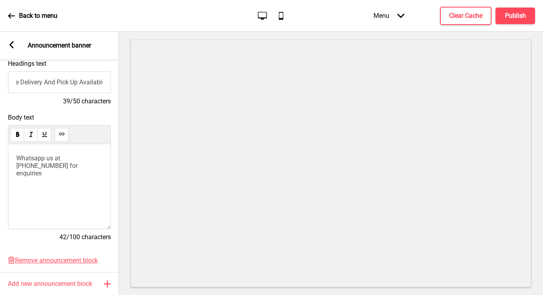
scroll to position [0, 32]
click at [37, 155] on span "Whatsapp us at [PHONE_NUMBER] for enquiries" at bounding box center [47, 165] width 63 height 23
drag, startPoint x: 61, startPoint y: 157, endPoint x: 8, endPoint y: 155, distance: 53.1
click at [8, 155] on div "Body text Whatsapp us at [PHONE_NUMBER] for enquiries 42/100 characters" at bounding box center [59, 181] width 119 height 143
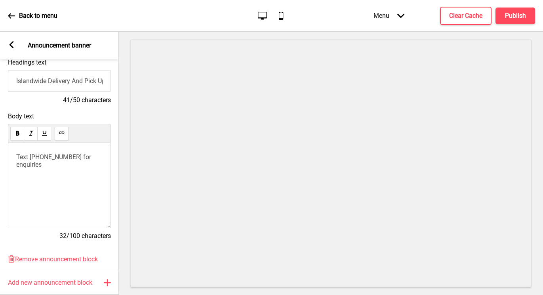
scroll to position [95, 0]
click at [11, 48] on rect at bounding box center [11, 44] width 7 height 7
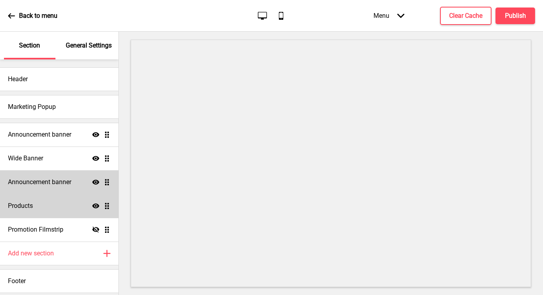
click at [65, 182] on h4 "Announcement banner" at bounding box center [39, 182] width 63 height 9
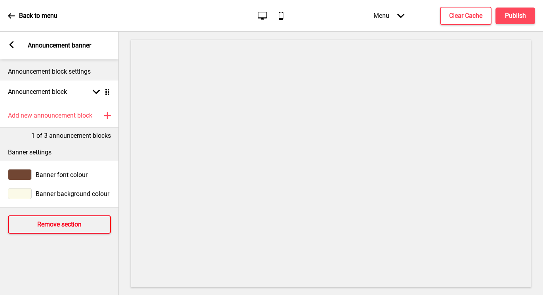
click at [77, 223] on h4 "Remove section" at bounding box center [59, 224] width 44 height 9
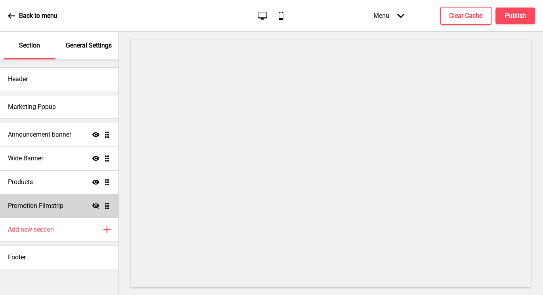
click at [264, 13] on icon "Desktop" at bounding box center [262, 15] width 11 height 11
click at [262, 17] on icon at bounding box center [262, 15] width 9 height 8
click at [518, 8] on button "Publish" at bounding box center [515, 16] width 40 height 17
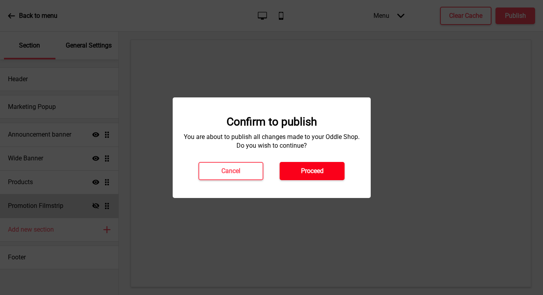
click at [309, 168] on h4 "Proceed" at bounding box center [312, 171] width 23 height 9
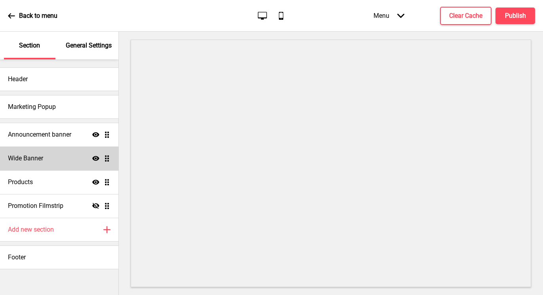
click at [50, 156] on div "Wide Banner Show Drag" at bounding box center [59, 158] width 118 height 24
select select "large"
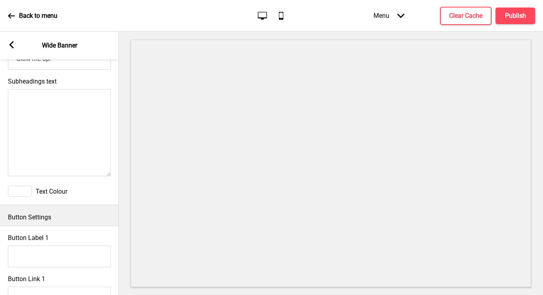
scroll to position [204, 0]
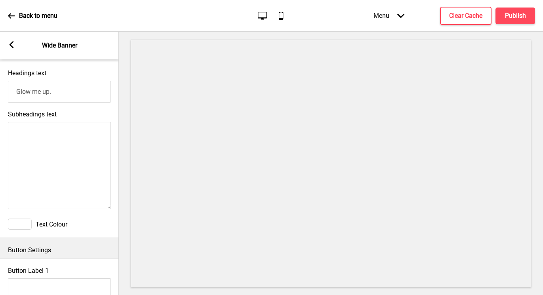
drag, startPoint x: 71, startPoint y: 92, endPoint x: -7, endPoint y: 66, distance: 82.5
click at [0, 66] on html "Back to menu Desktop Mobile Menu Arrow down Product Page Store Information Chec…" at bounding box center [271, 147] width 543 height 295
type input "Lazy Beauty"
click at [75, 135] on textarea "Subheadings text" at bounding box center [59, 165] width 103 height 87
type textarea "Lazy Gains"
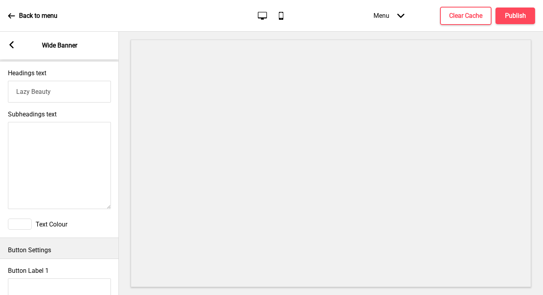
click at [70, 90] on input "Lazy Beauty" at bounding box center [59, 92] width 103 height 22
paste input "Lazy Gains"
drag, startPoint x: 99, startPoint y: 93, endPoint x: -7, endPoint y: 71, distance: 108.8
click at [0, 71] on html "Back to menu Desktop Mobile Menu Arrow down Product Page Store Information Chec…" at bounding box center [271, 147] width 543 height 295
type input "Glow me up."
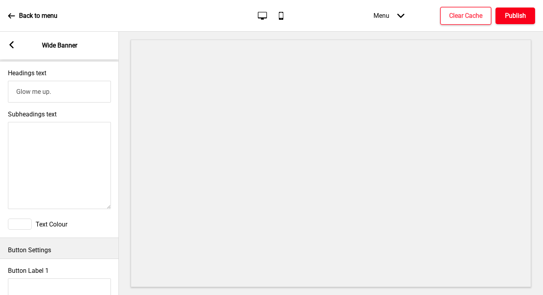
click at [506, 19] on h4 "Publish" at bounding box center [515, 15] width 21 height 9
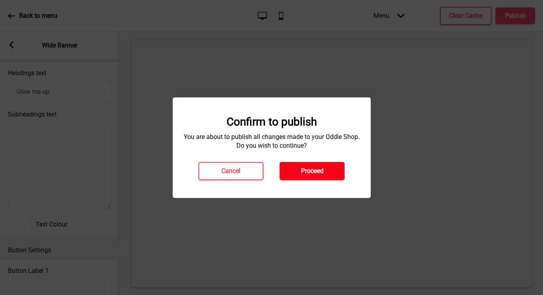
click at [330, 175] on button "Proceed" at bounding box center [311, 171] width 65 height 18
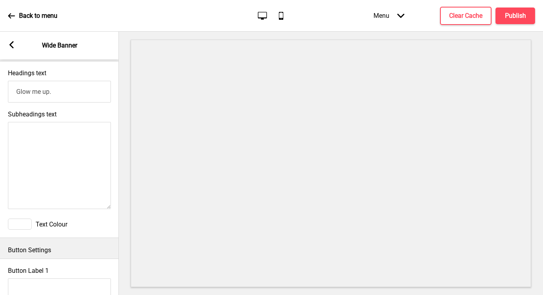
click at [61, 153] on textarea "Subheadings text" at bounding box center [59, 165] width 103 height 87
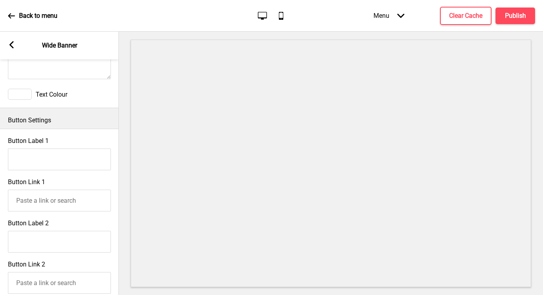
scroll to position [428, 0]
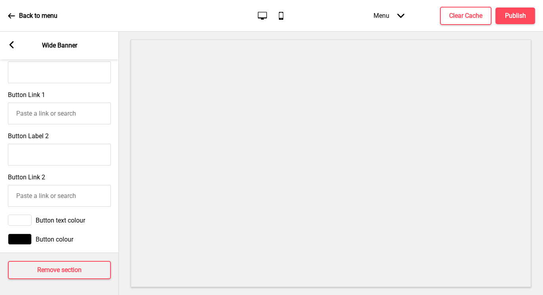
click at [9, 46] on rect at bounding box center [11, 44] width 7 height 7
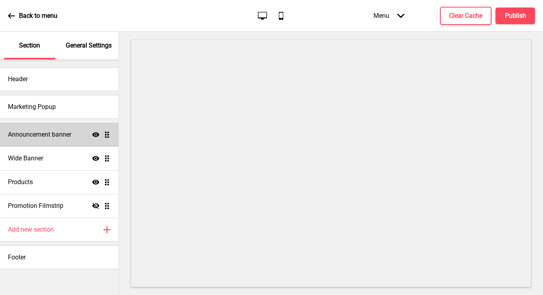
click at [55, 128] on div "Announcement banner Show Drag" at bounding box center [59, 135] width 118 height 24
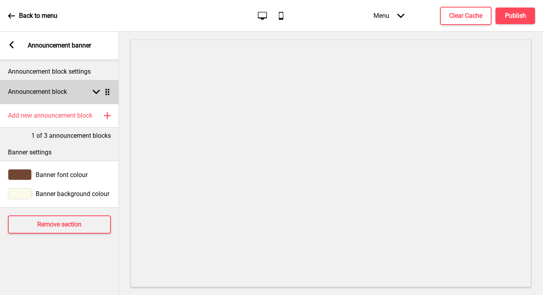
click at [54, 91] on h4 "Announcement block" at bounding box center [37, 91] width 59 height 9
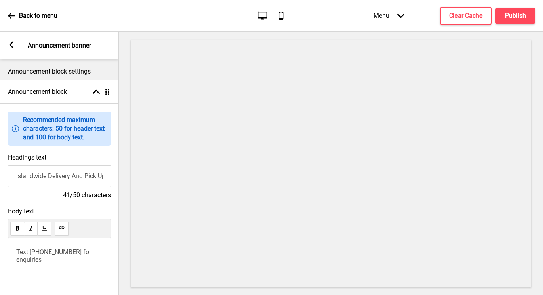
click at [64, 270] on div "Text [PHONE_NUMBER] for enquiries" at bounding box center [59, 280] width 103 height 85
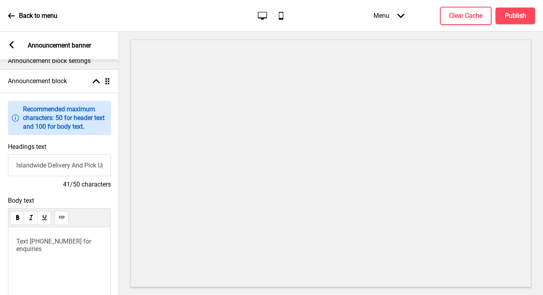
click at [46, 260] on div "Text [PHONE_NUMBER] for enquiries" at bounding box center [59, 269] width 103 height 85
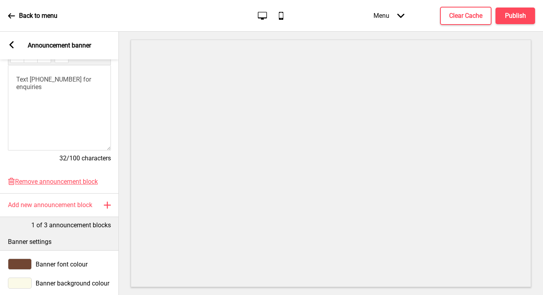
scroll to position [222, 0]
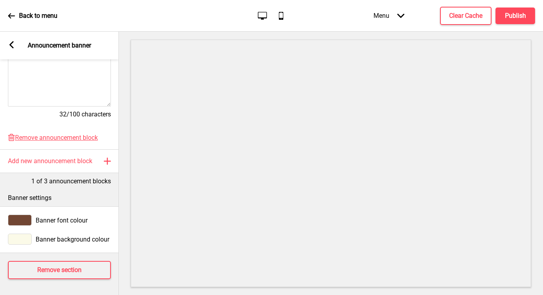
click at [13, 18] on icon at bounding box center [11, 15] width 7 height 7
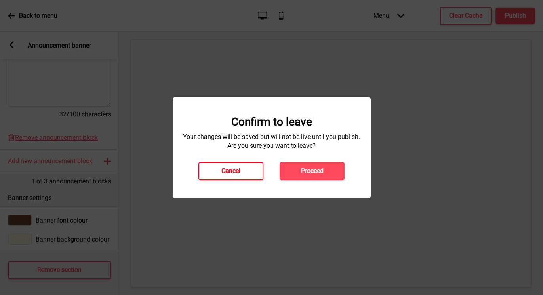
click at [256, 174] on button "Cancel" at bounding box center [230, 171] width 65 height 18
